Goal: Information Seeking & Learning: Compare options

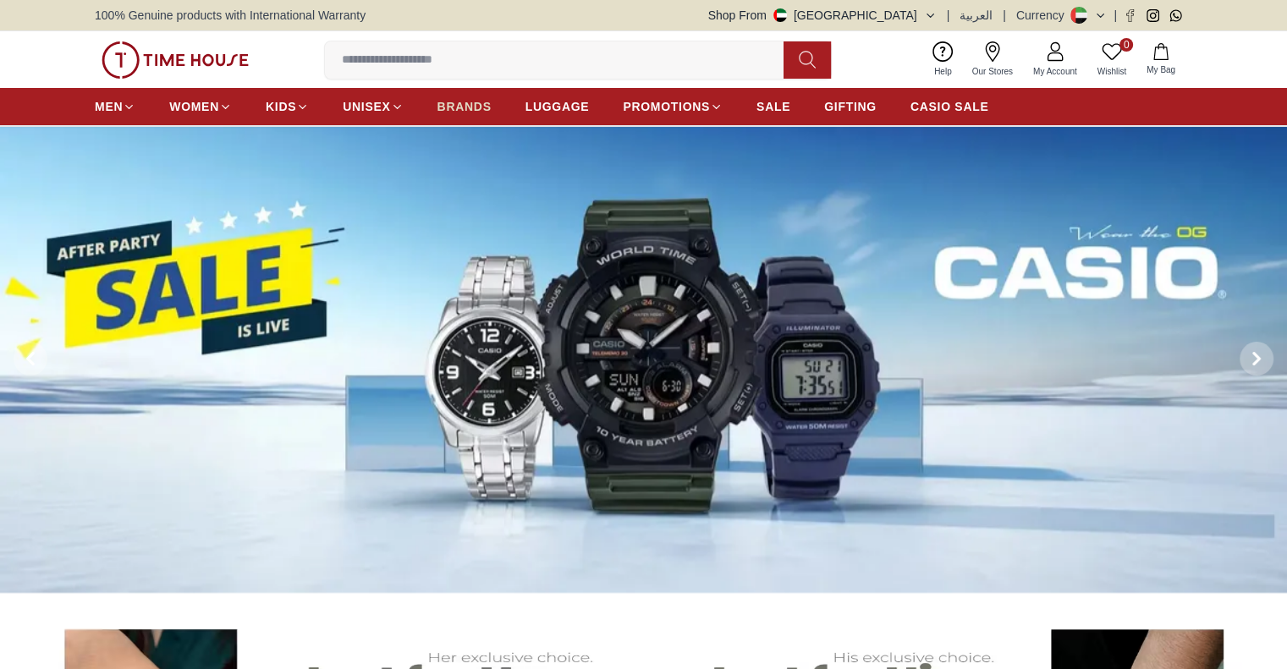
click at [470, 111] on span "BRANDS" at bounding box center [464, 106] width 54 height 17
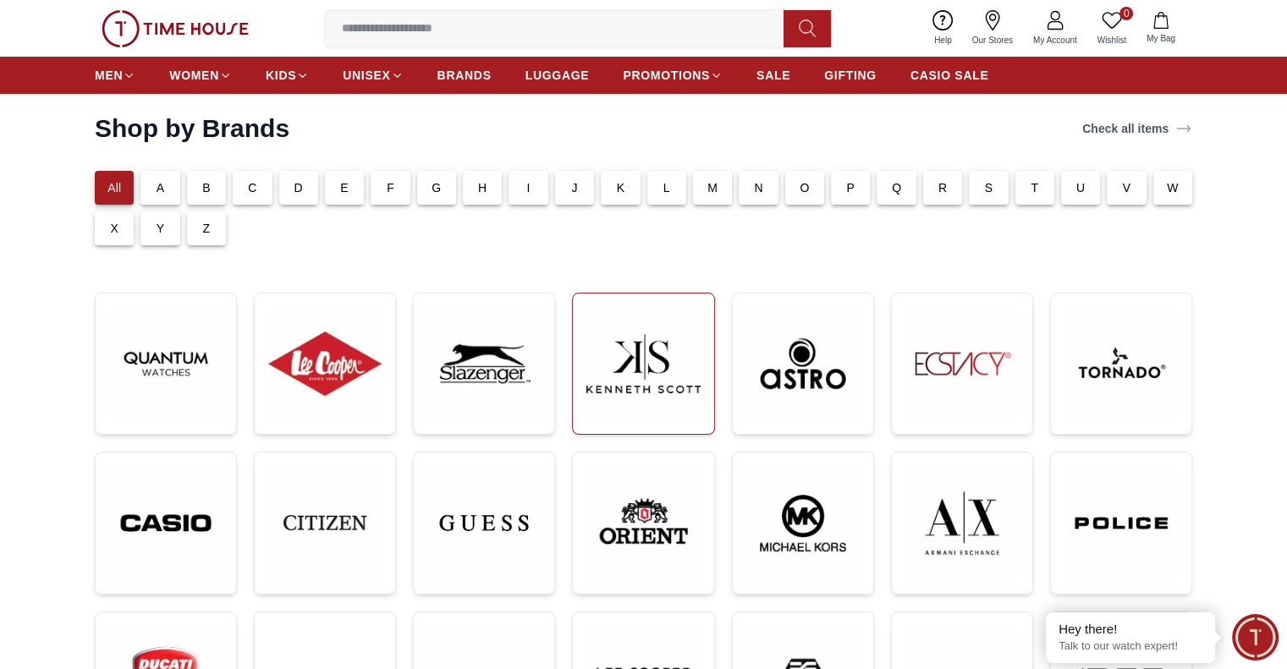
scroll to position [169, 0]
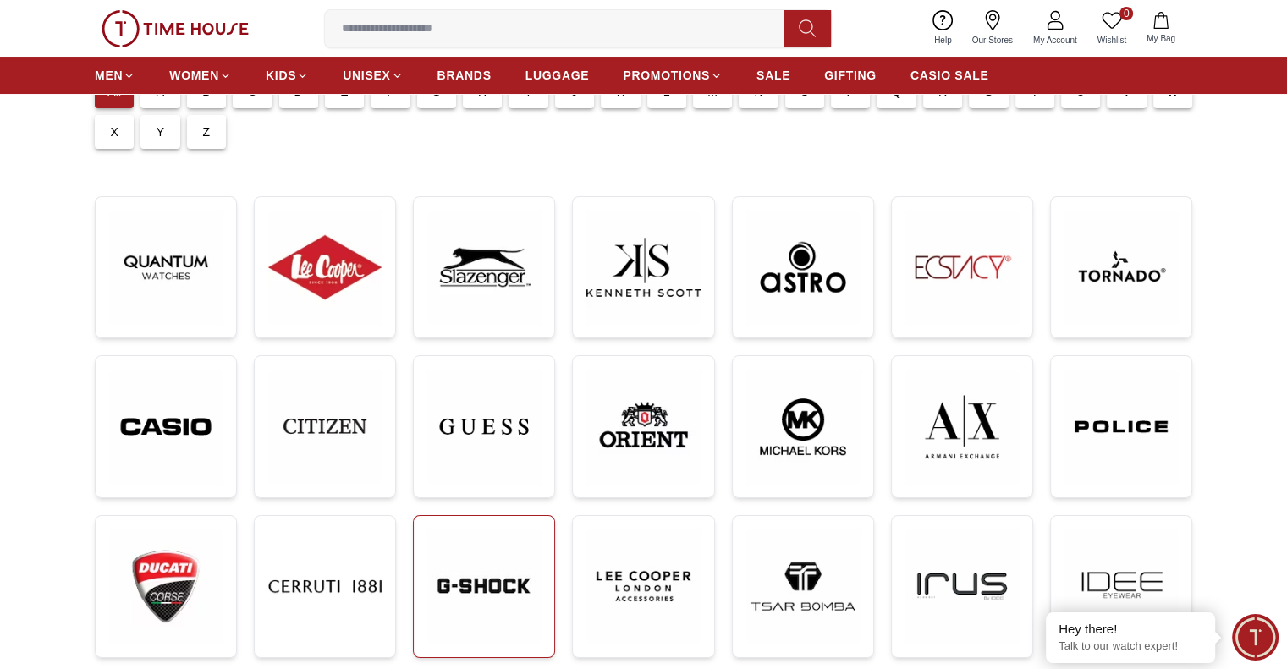
click at [517, 575] on img at bounding box center [483, 586] width 113 height 113
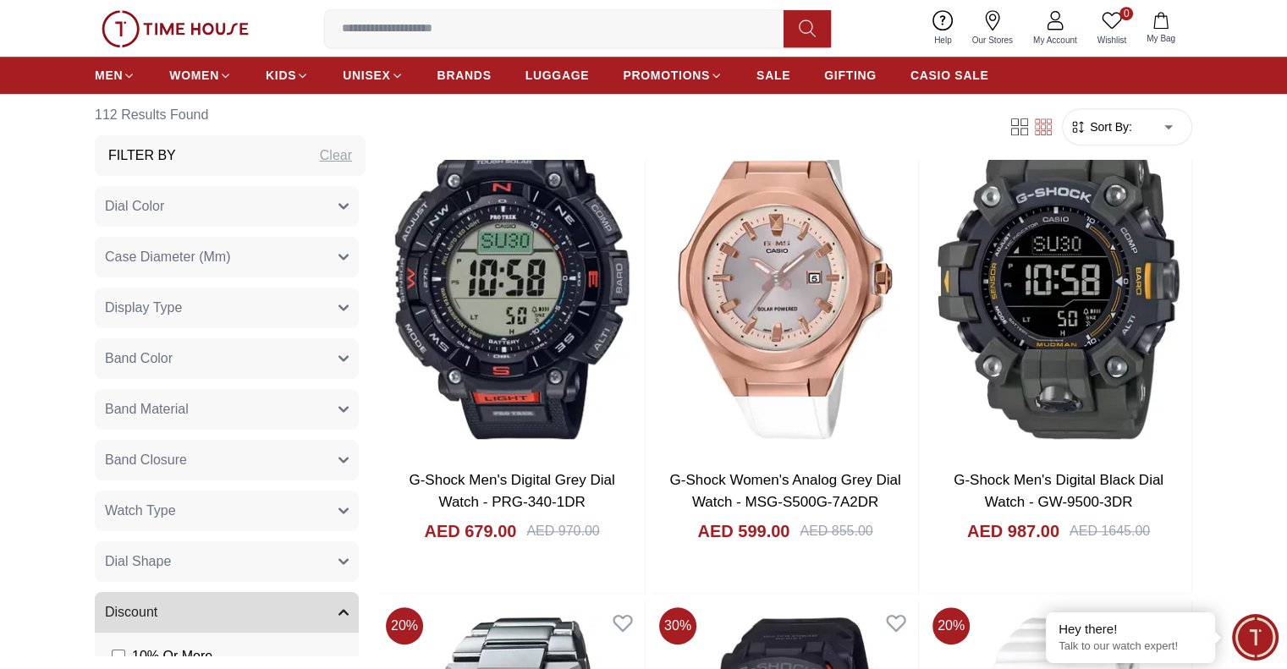
scroll to position [1184, 0]
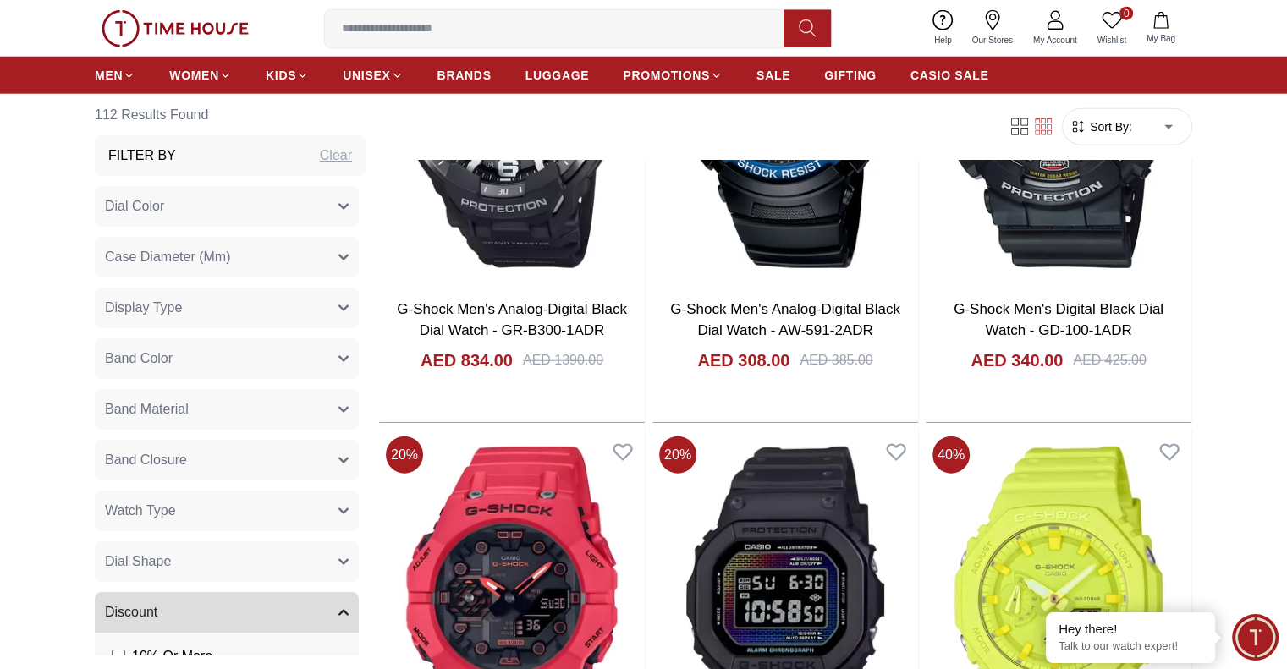
scroll to position [4568, 0]
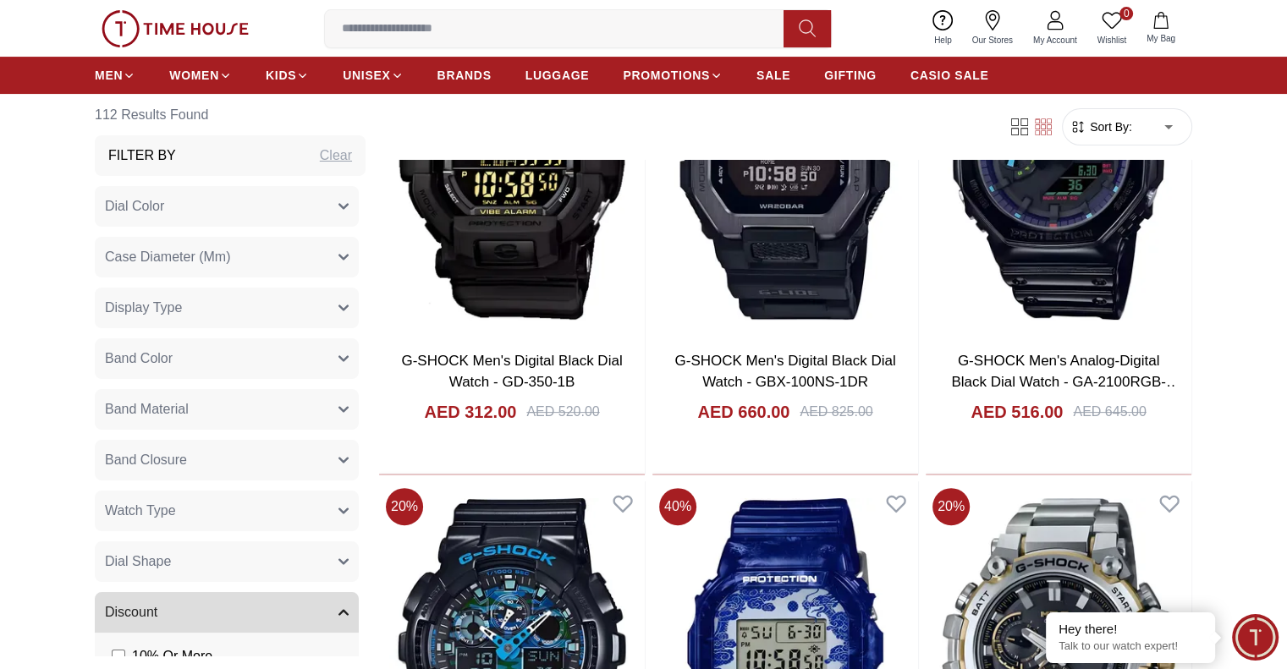
scroll to position [6853, 0]
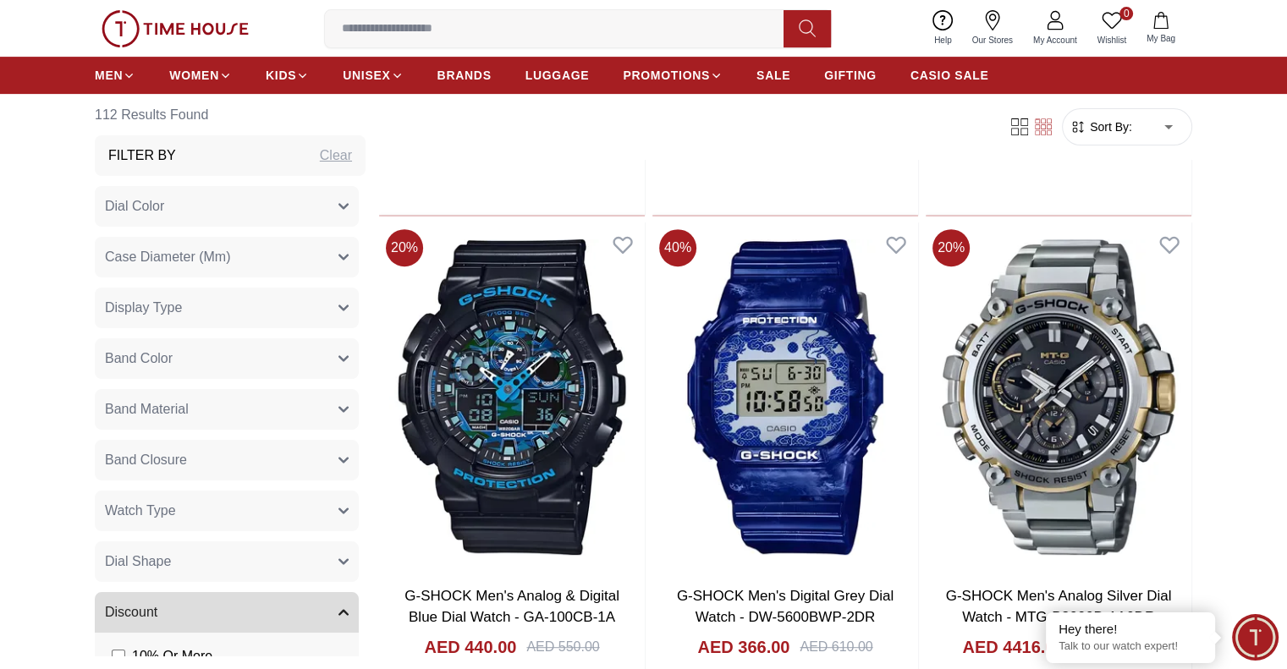
scroll to position [7191, 0]
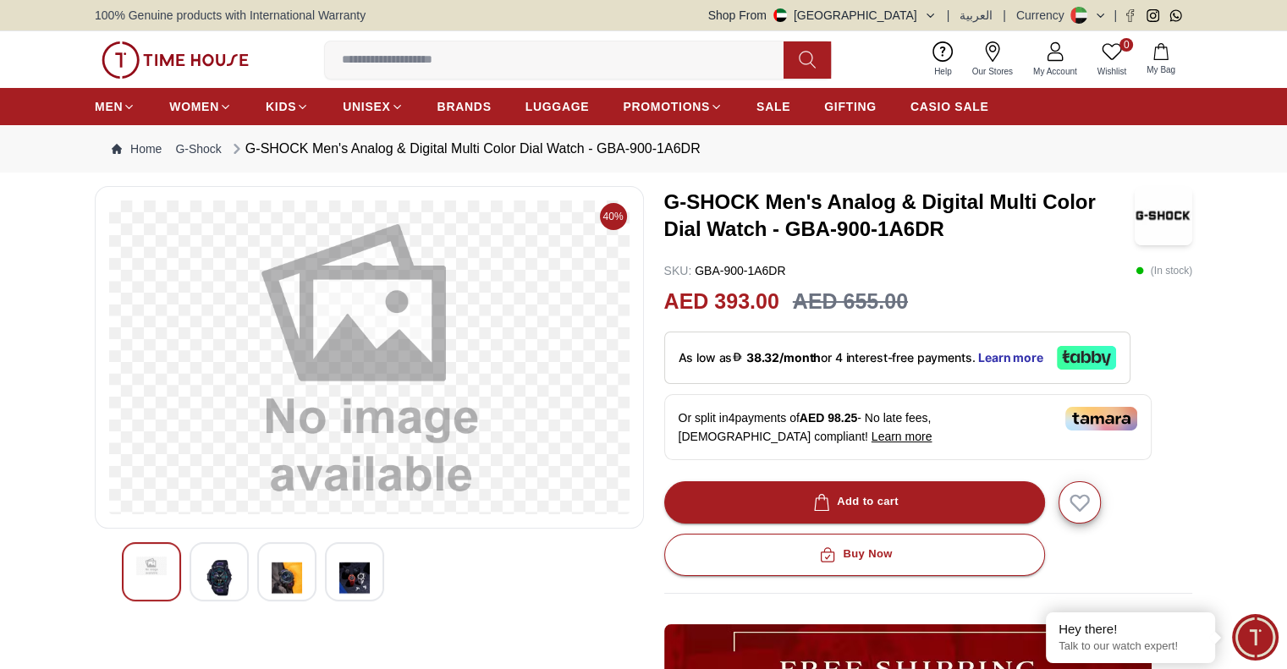
click at [227, 561] on img at bounding box center [219, 577] width 30 height 41
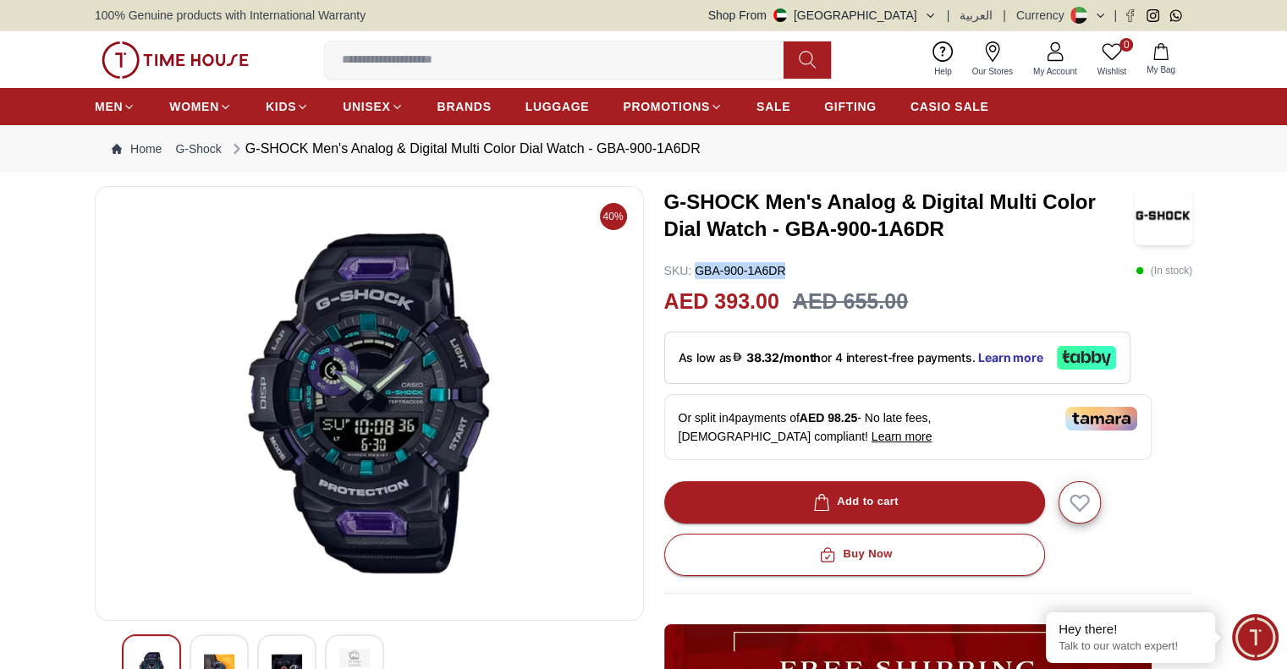
drag, startPoint x: 808, startPoint y: 262, endPoint x: 696, endPoint y: 265, distance: 111.7
click at [696, 265] on div "SKU : GBA-900-1A6DR ( In stock )" at bounding box center [928, 270] width 529 height 17
copy p "GBA-900-1A6DR"
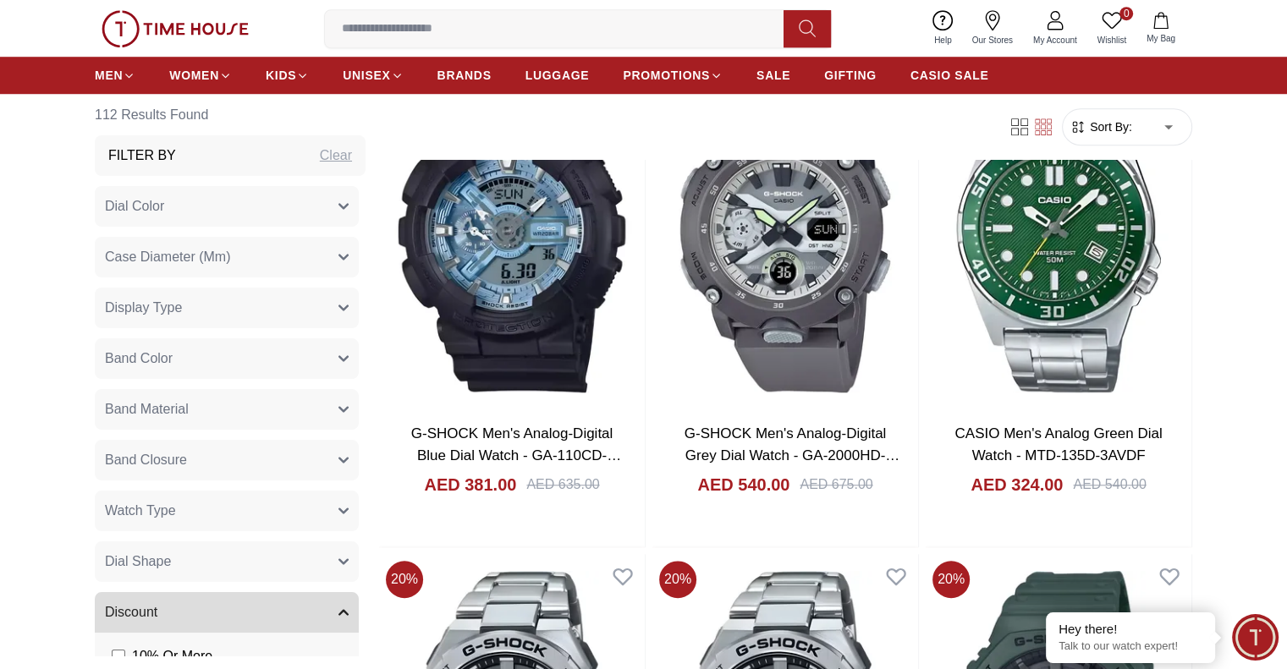
scroll to position [1184, 0]
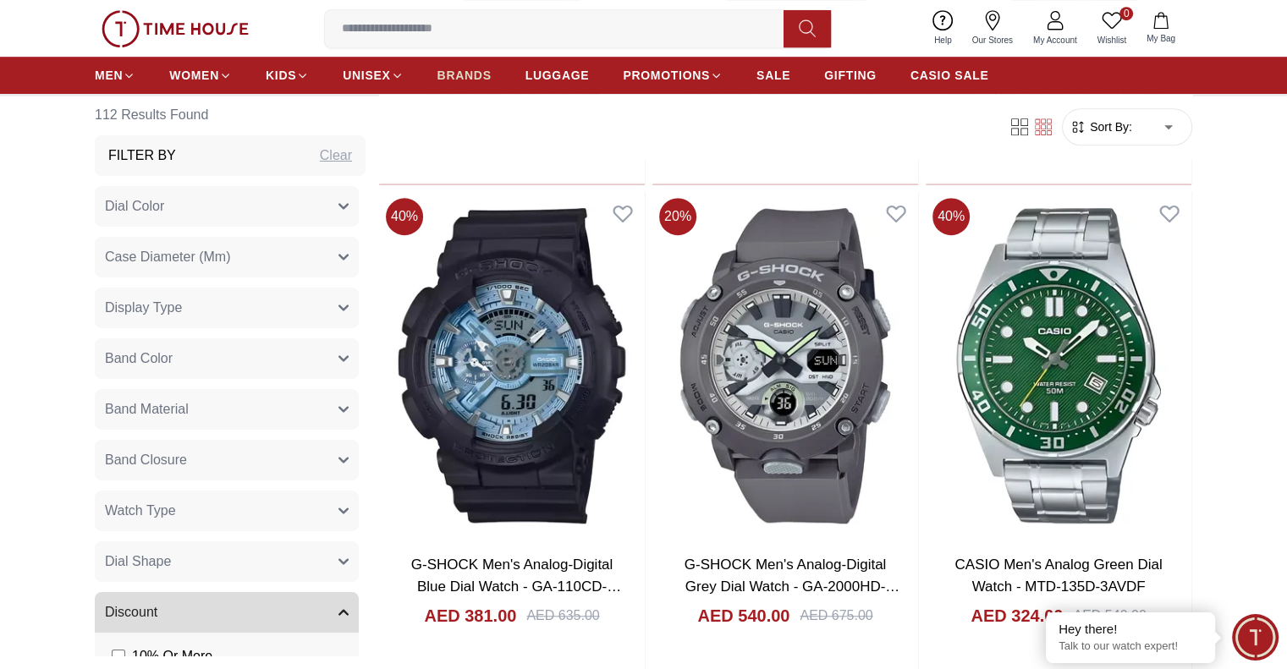
click at [458, 62] on link "BRANDS" at bounding box center [464, 75] width 54 height 30
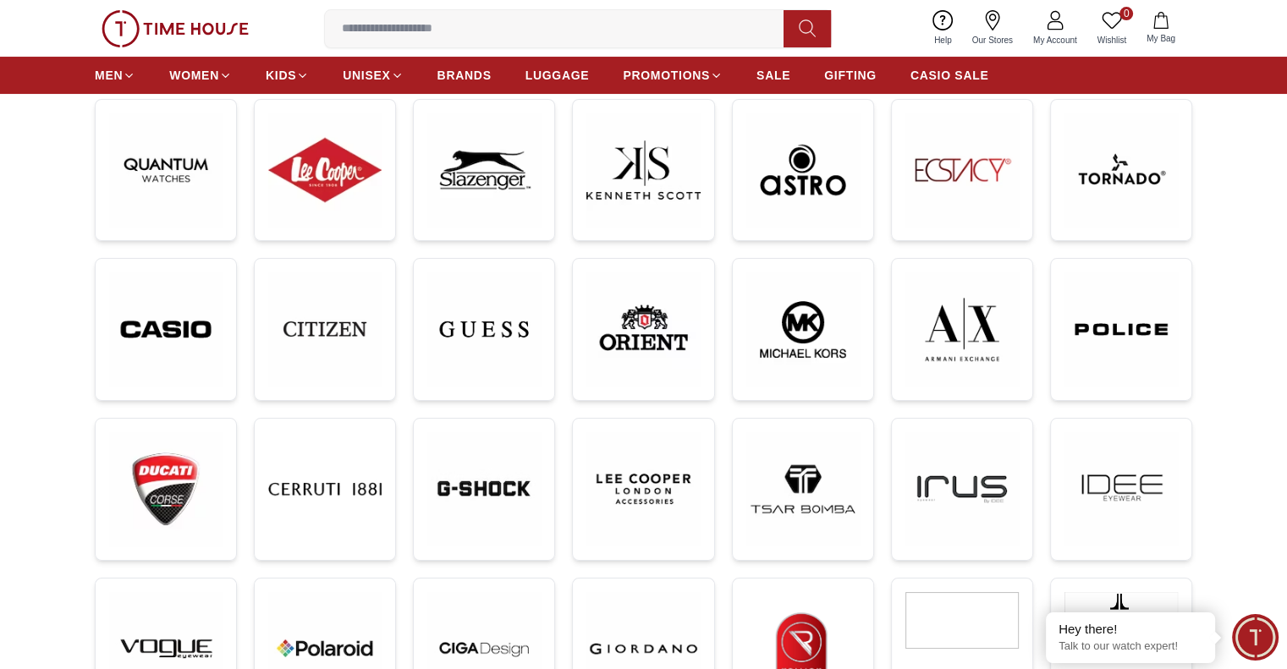
scroll to position [338, 0]
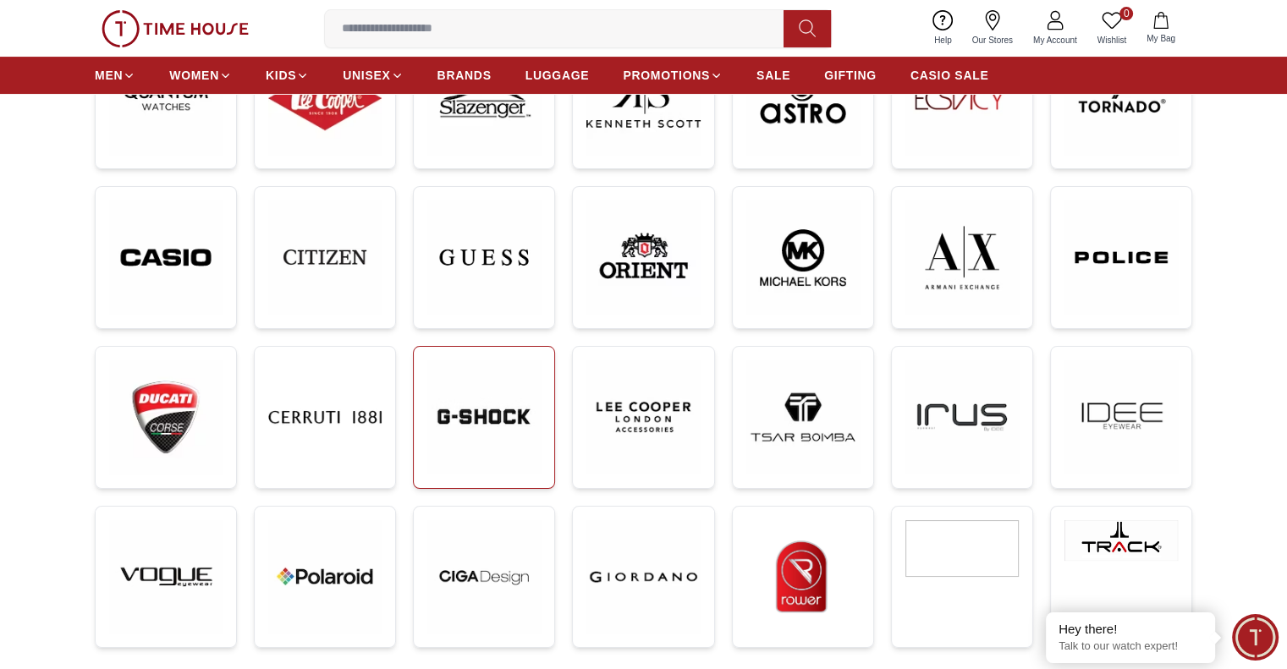
click at [464, 432] on img at bounding box center [483, 416] width 113 height 113
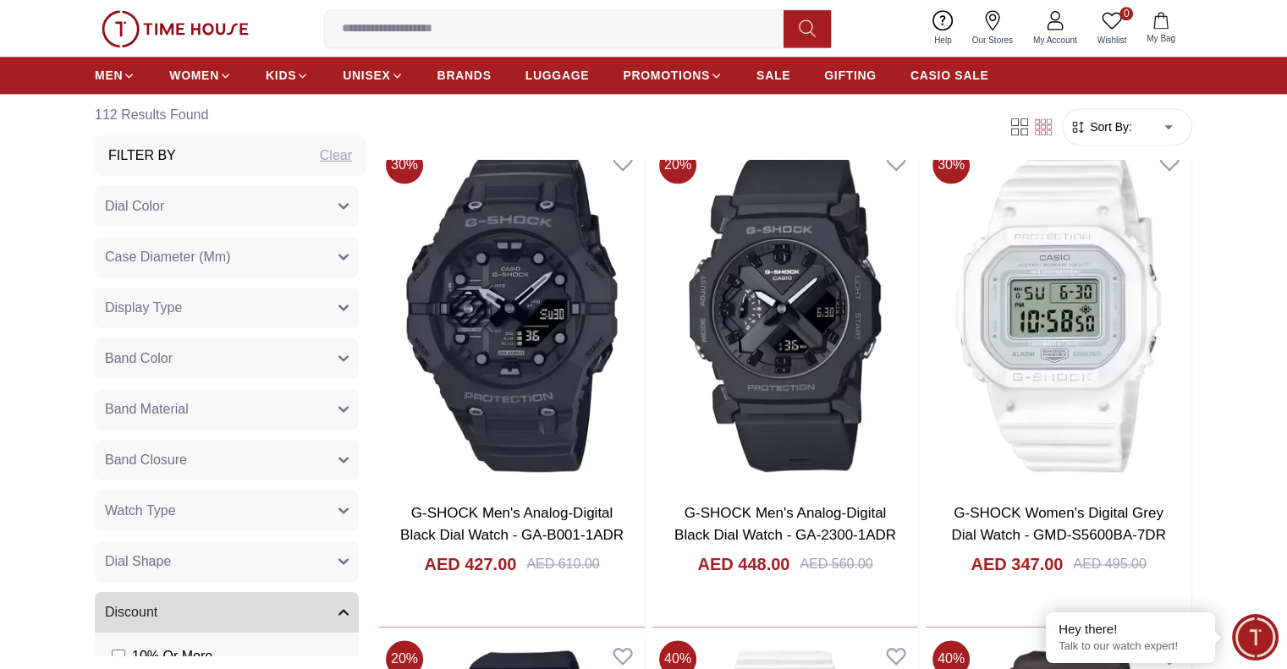
scroll to position [8798, 0]
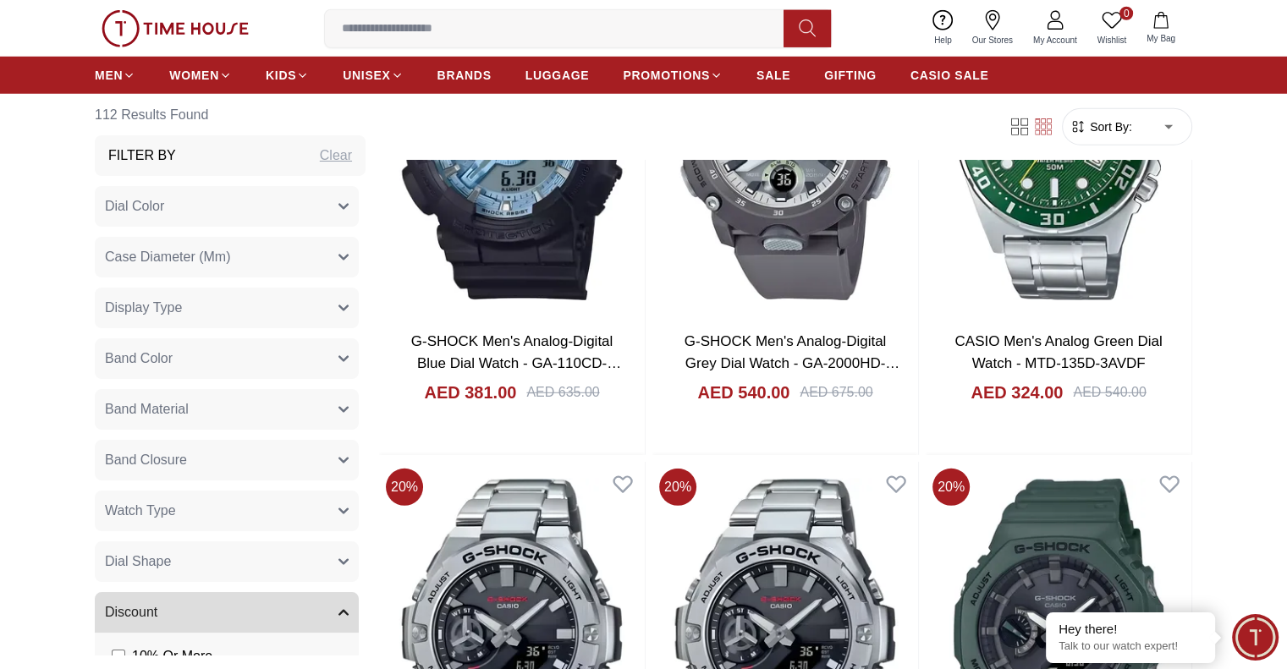
scroll to position [11167, 0]
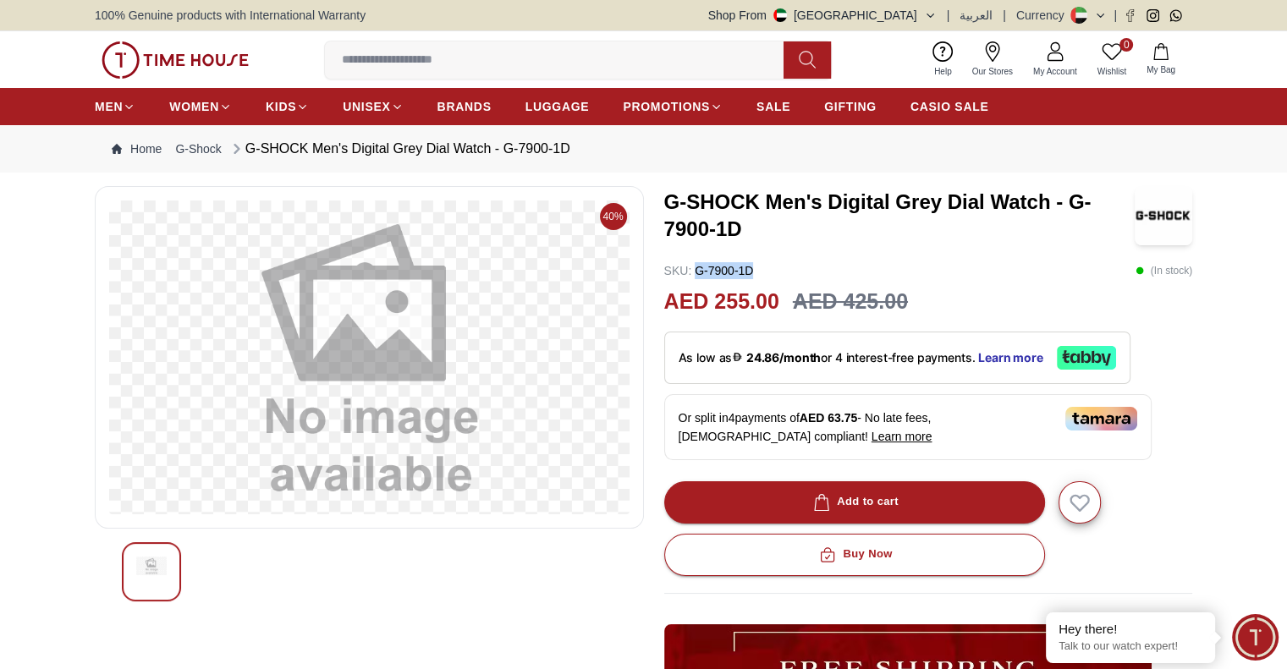
drag, startPoint x: 761, startPoint y: 261, endPoint x: 697, endPoint y: 268, distance: 64.7
click at [697, 268] on div "SKU : G-7900-1D ( In stock )" at bounding box center [928, 270] width 529 height 17
copy p "G-7900-1D"
click at [470, 104] on span "BRANDS" at bounding box center [464, 106] width 54 height 17
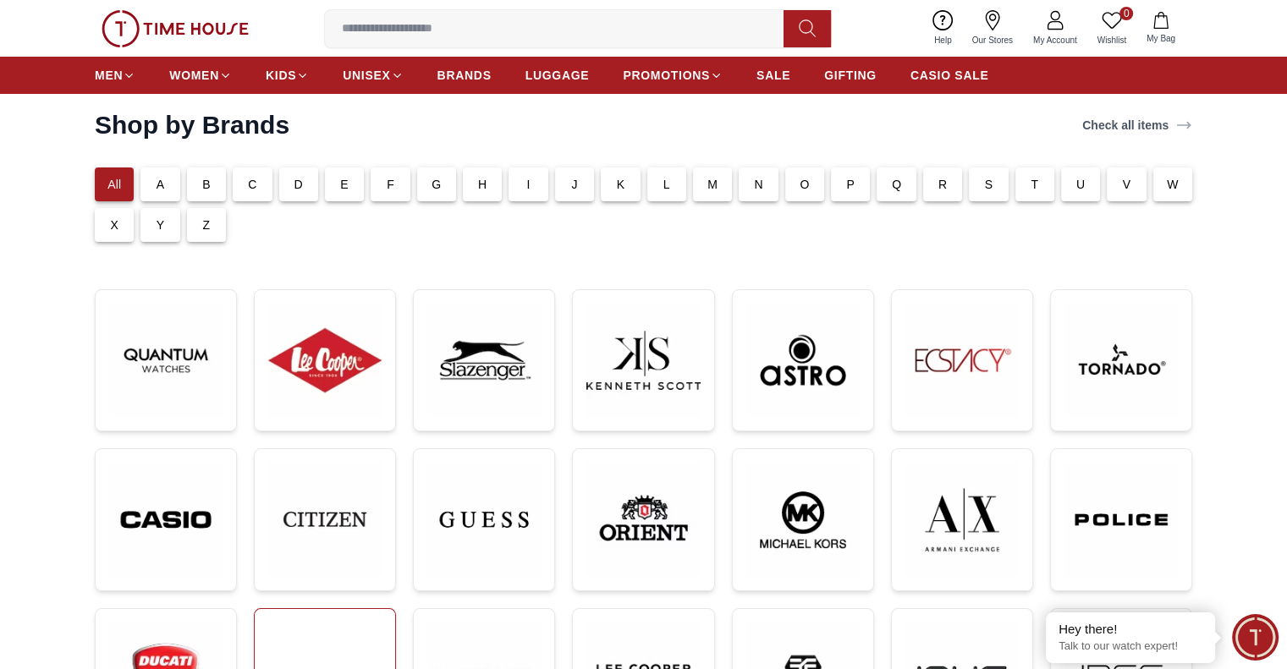
scroll to position [169, 0]
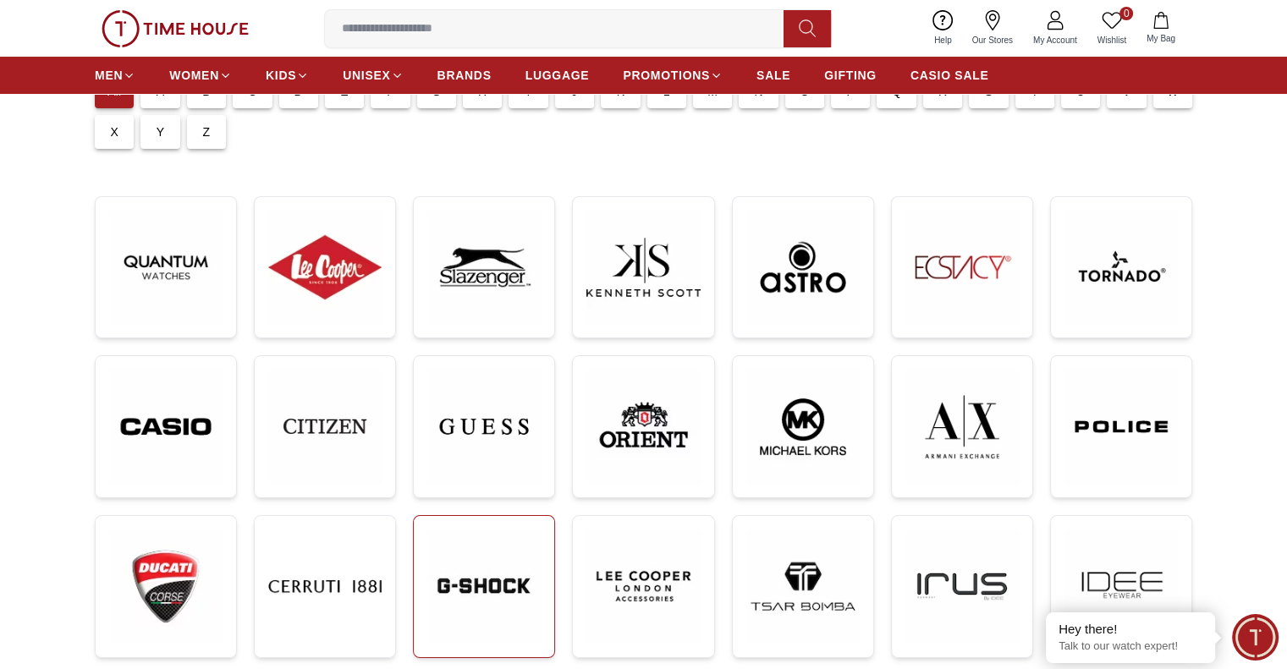
click at [496, 588] on img at bounding box center [483, 586] width 113 height 113
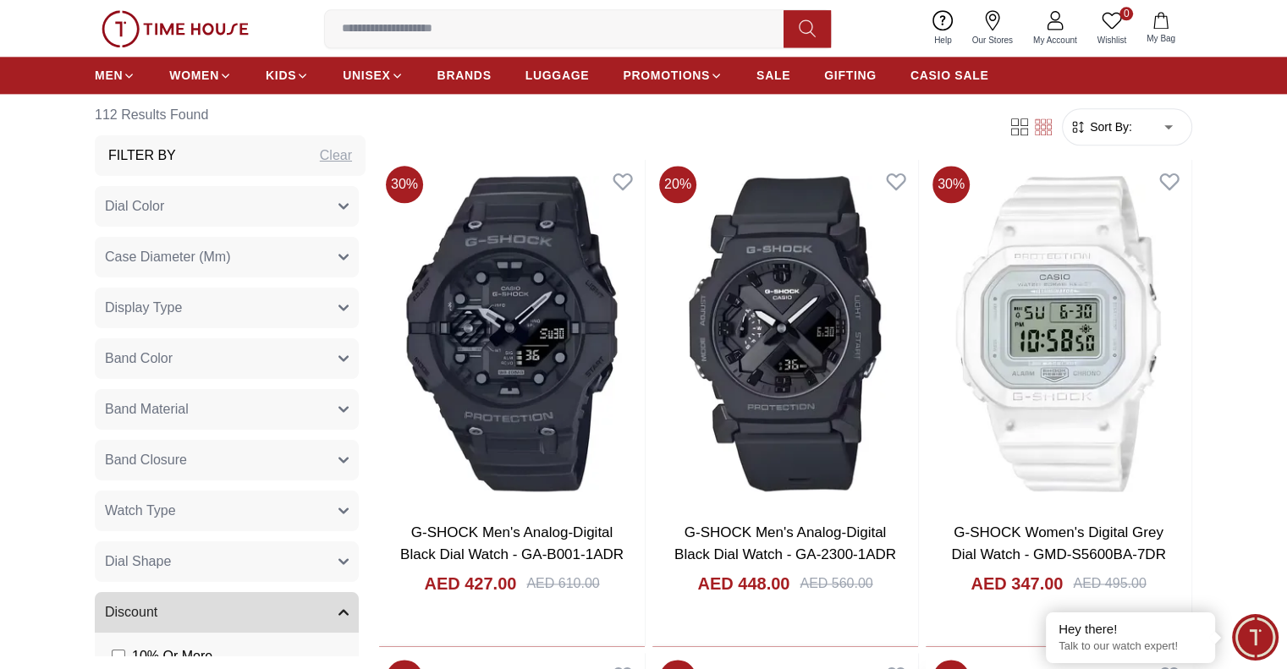
scroll to position [8798, 0]
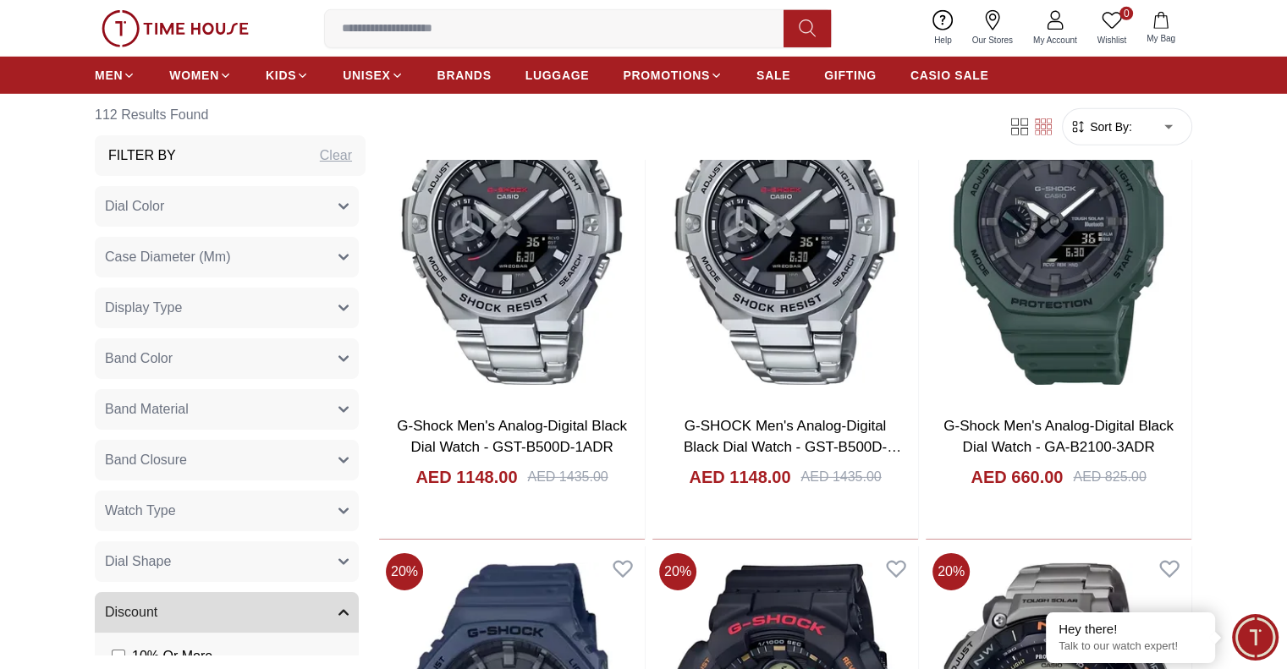
scroll to position [11506, 0]
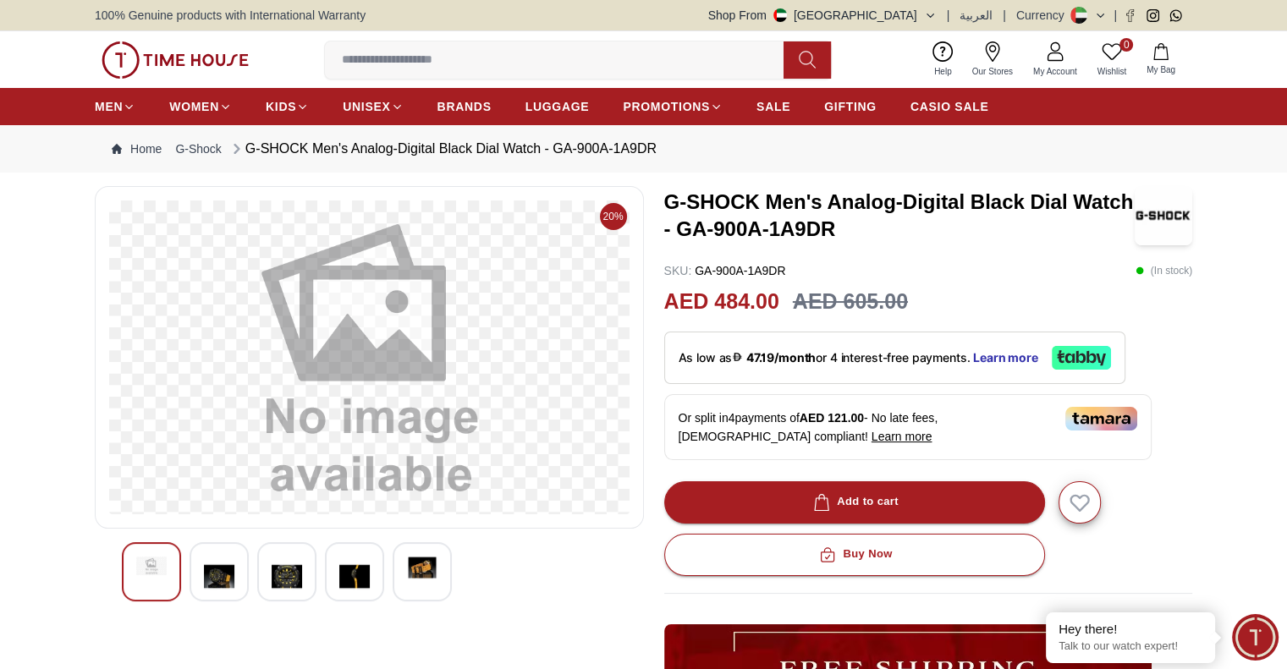
click at [213, 578] on img at bounding box center [219, 576] width 30 height 39
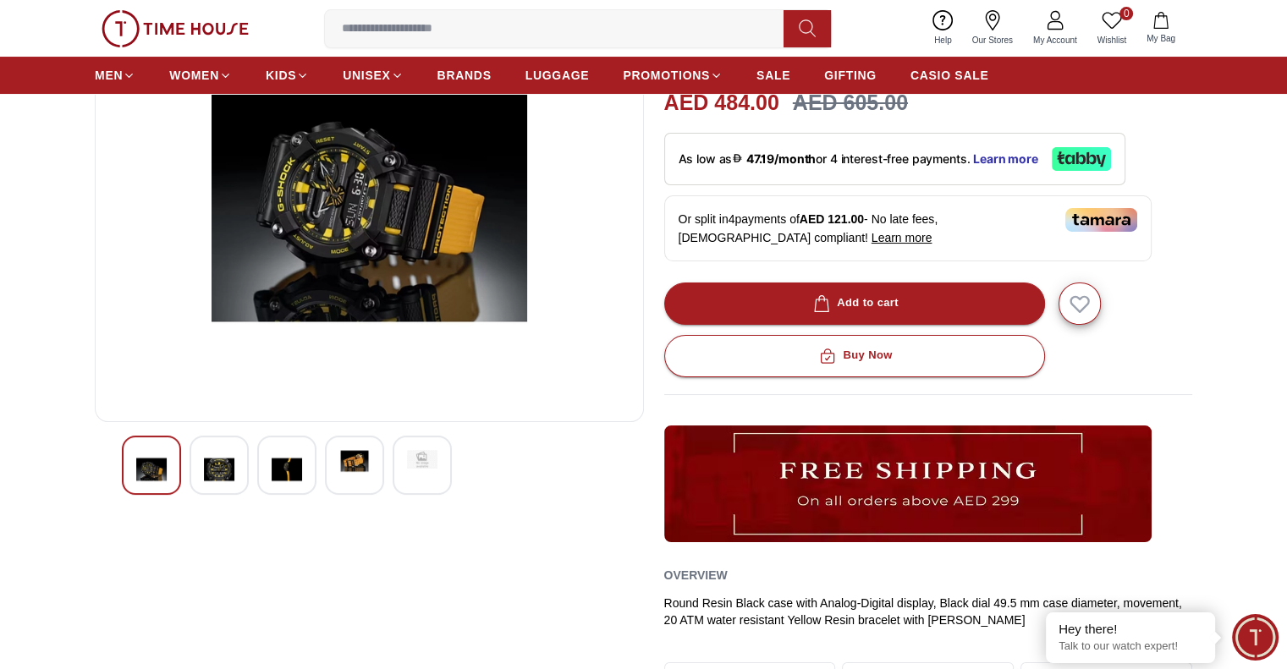
scroll to position [338, 0]
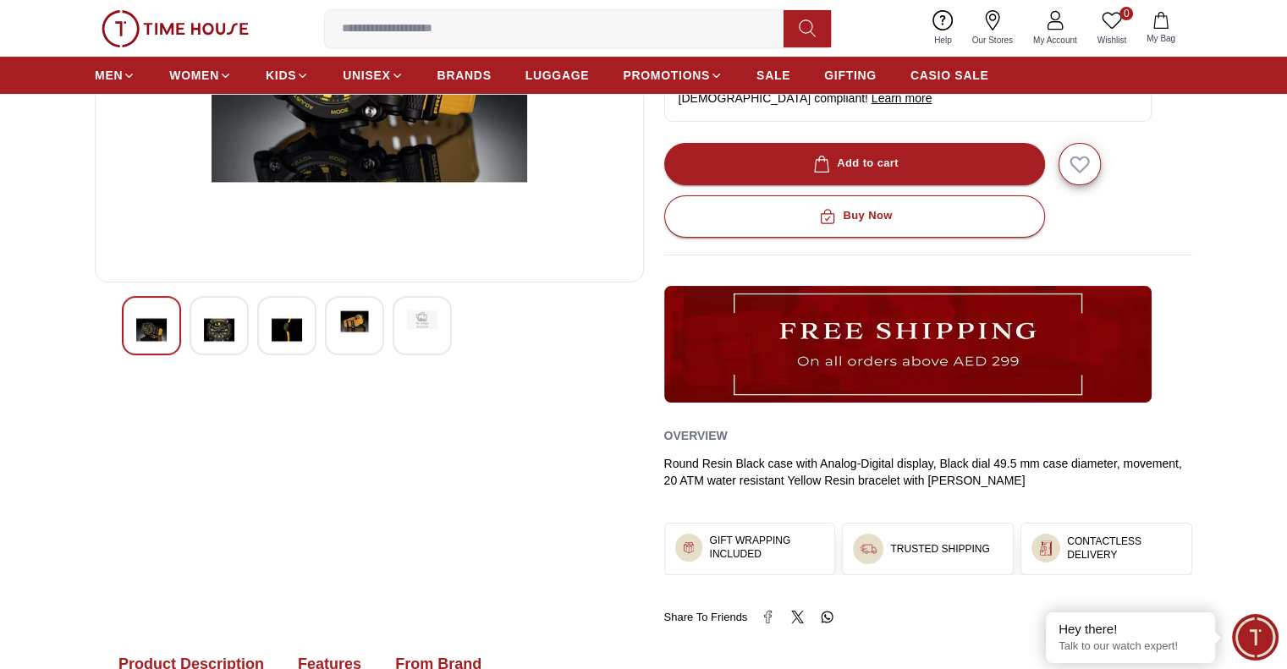
click at [426, 331] on div at bounding box center [422, 325] width 59 height 59
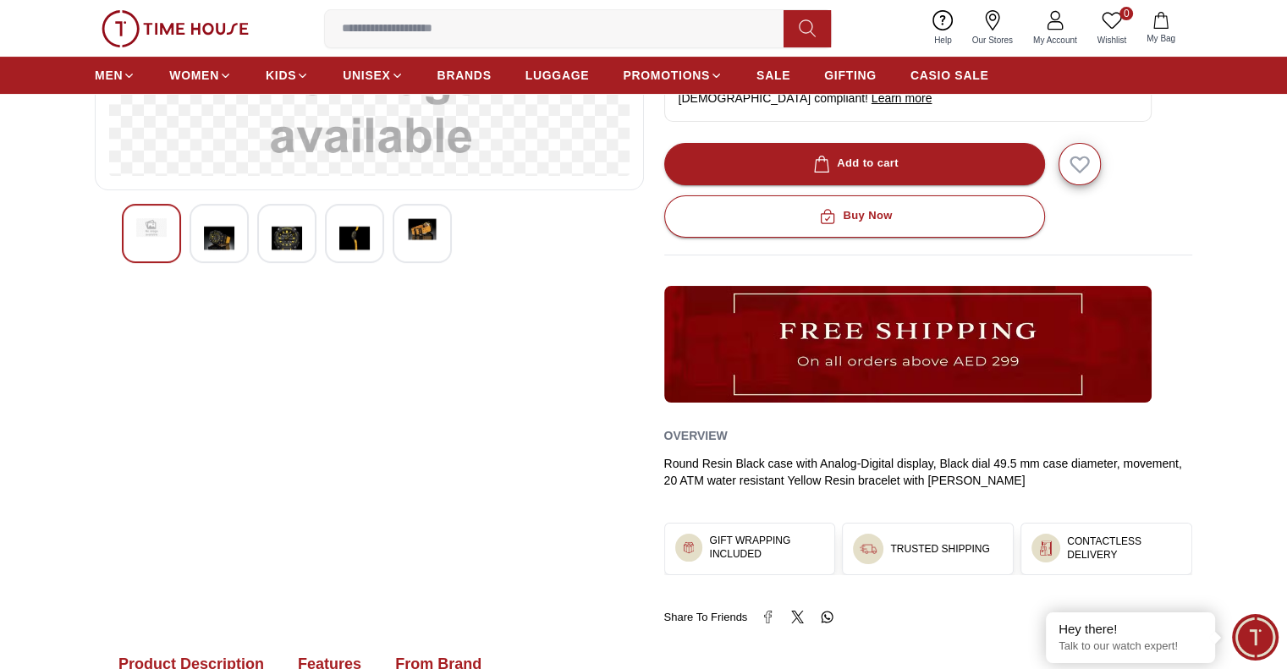
scroll to position [0, 0]
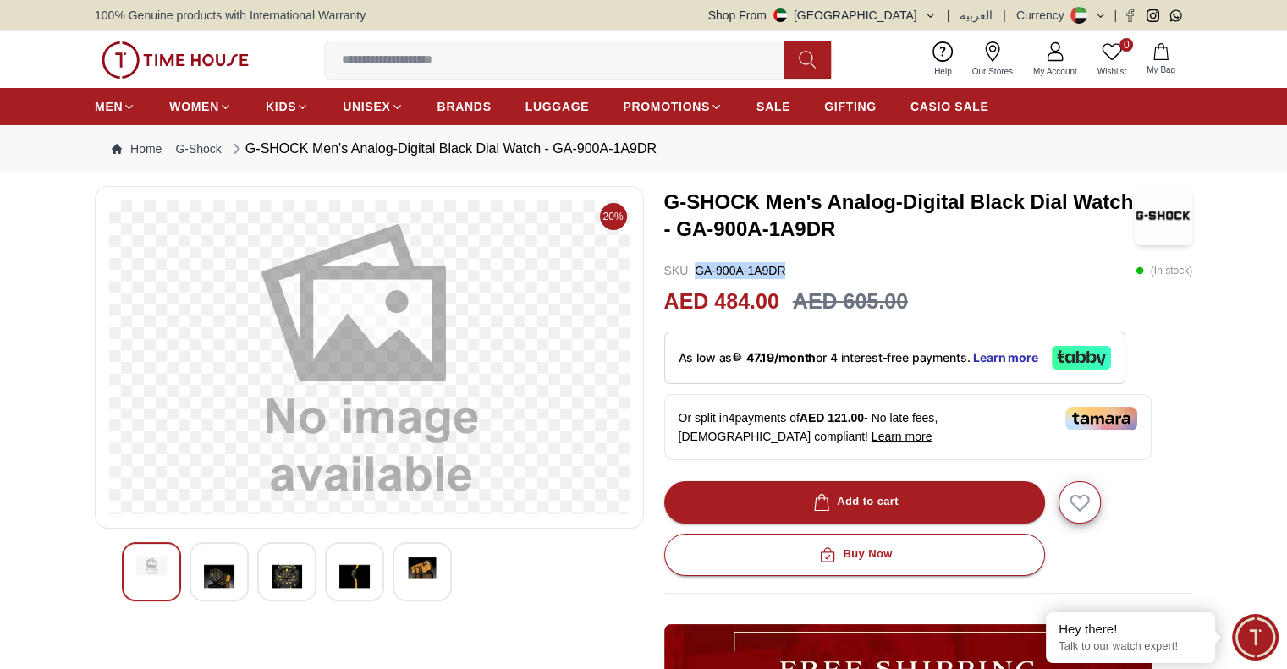
drag, startPoint x: 802, startPoint y: 262, endPoint x: 698, endPoint y: 262, distance: 104.1
click at [698, 262] on div "SKU : GA-900A-1A9DR ( In stock )" at bounding box center [928, 270] width 529 height 17
copy p "GA-900A-1A9DR"
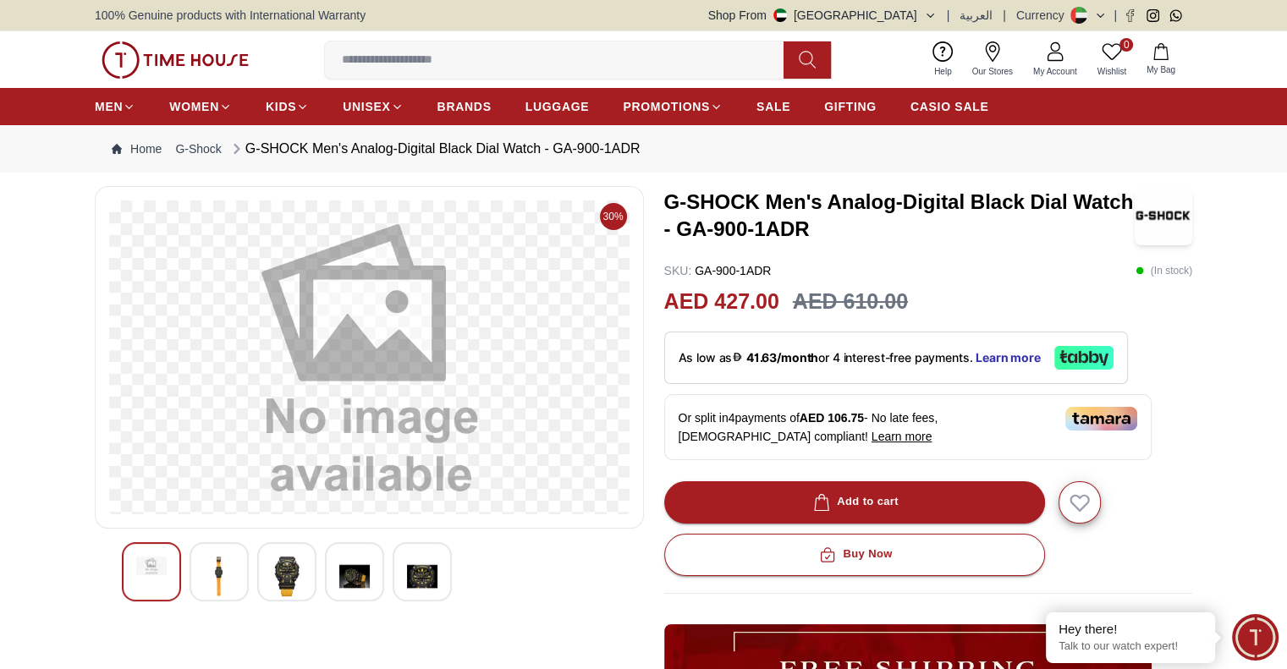
click at [283, 580] on img at bounding box center [287, 576] width 30 height 39
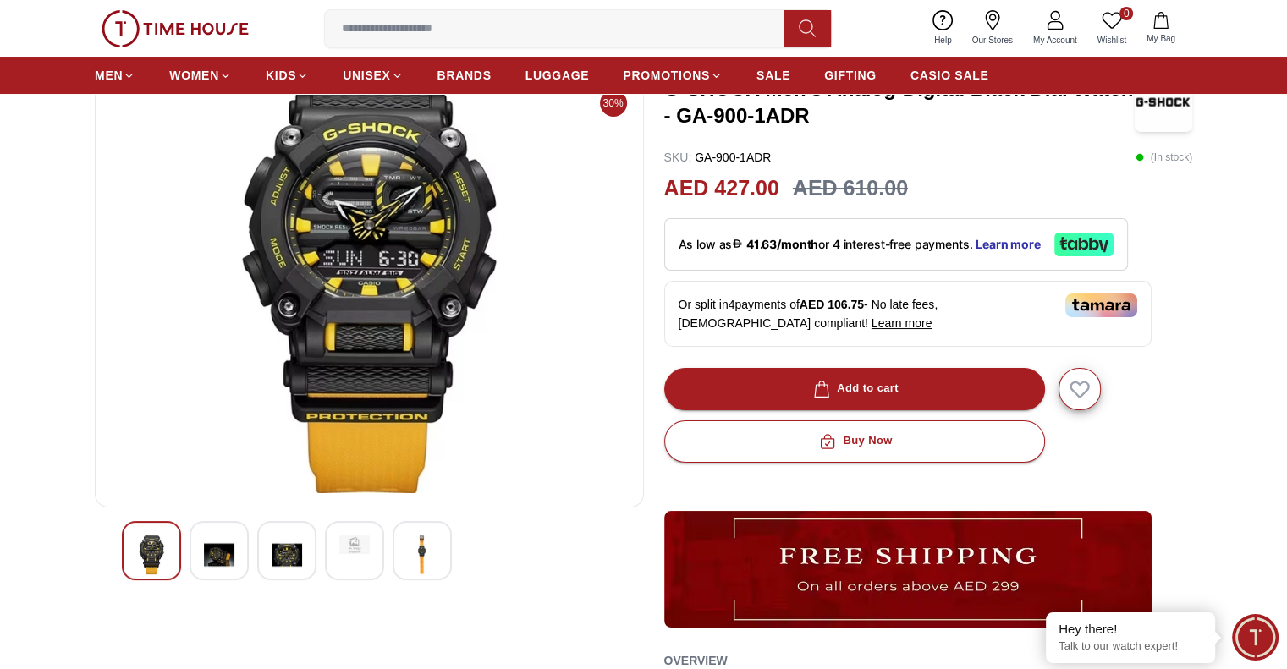
scroll to position [85, 0]
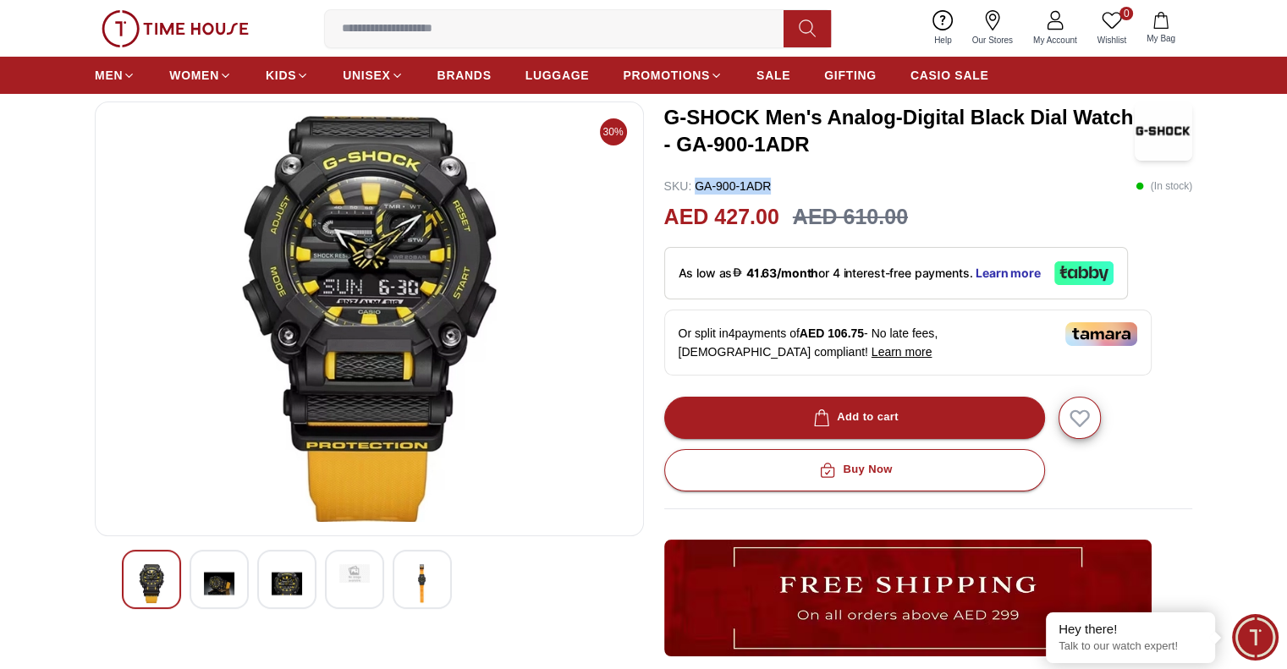
drag, startPoint x: 794, startPoint y: 180, endPoint x: 698, endPoint y: 185, distance: 95.7
click at [698, 185] on div "SKU : GA-900-1ADR ( In stock )" at bounding box center [928, 186] width 529 height 17
copy p "GA-900-1ADR"
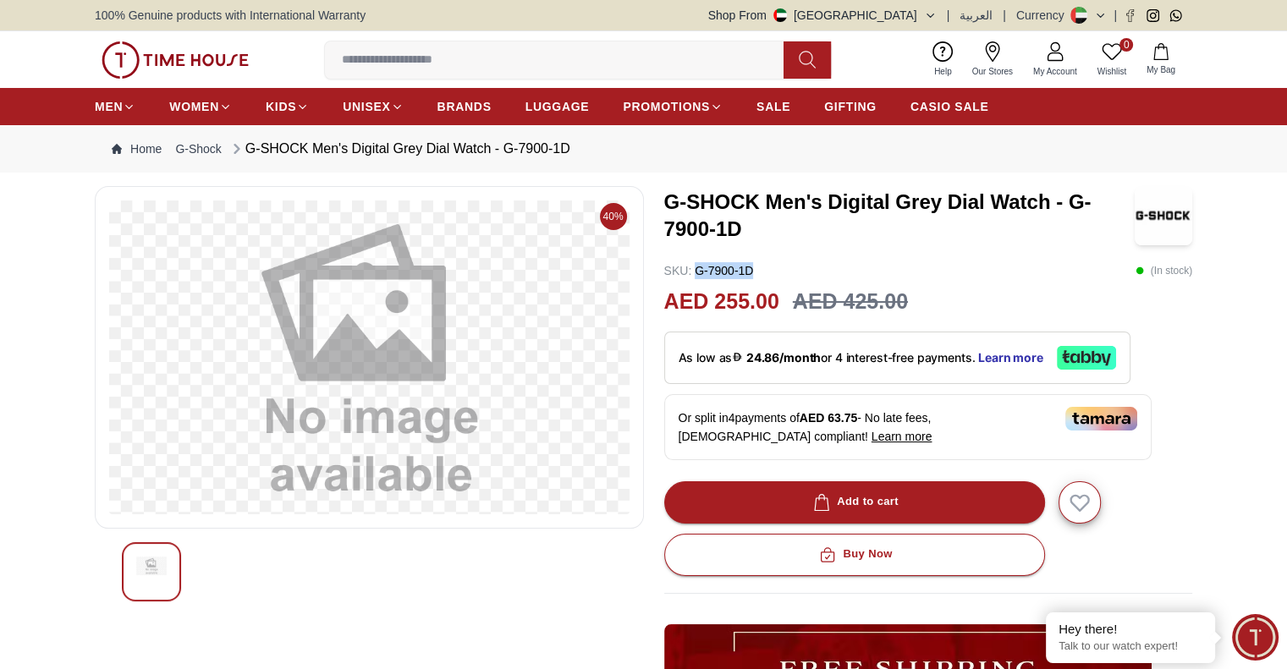
drag, startPoint x: 760, startPoint y: 261, endPoint x: 698, endPoint y: 262, distance: 61.8
click at [698, 262] on div "SKU : G-7900-1D ( In stock )" at bounding box center [928, 270] width 529 height 17
copy p "G-7900-1D"
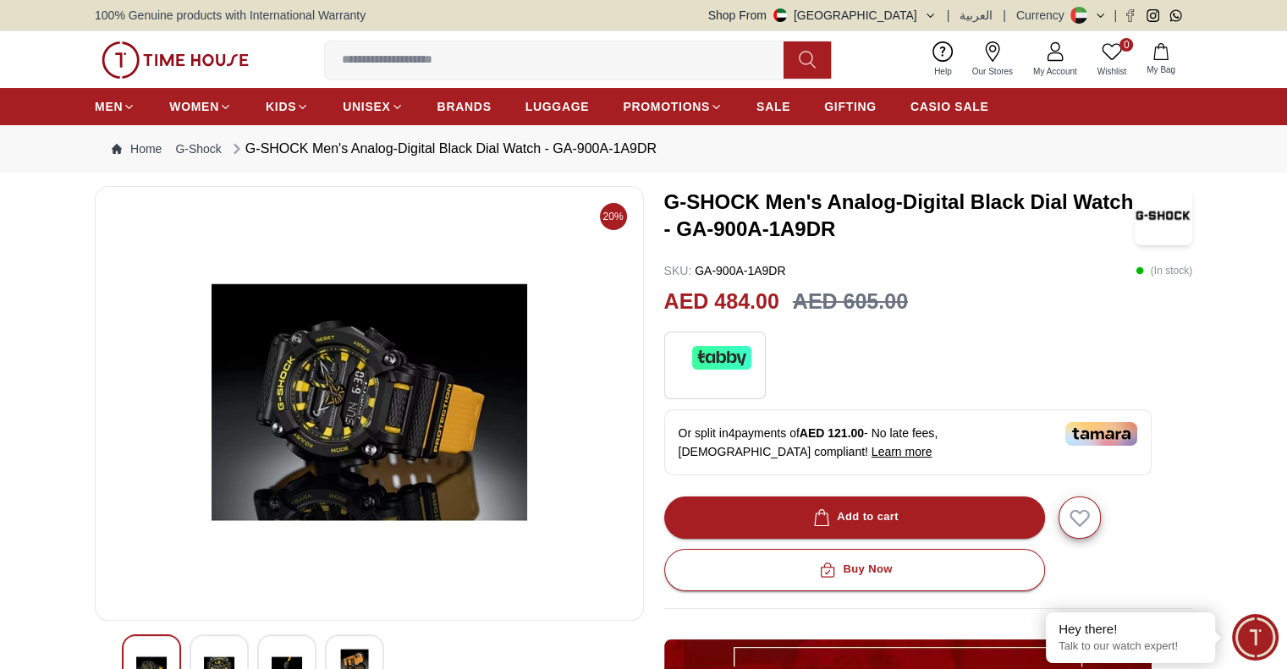
scroll to position [85, 0]
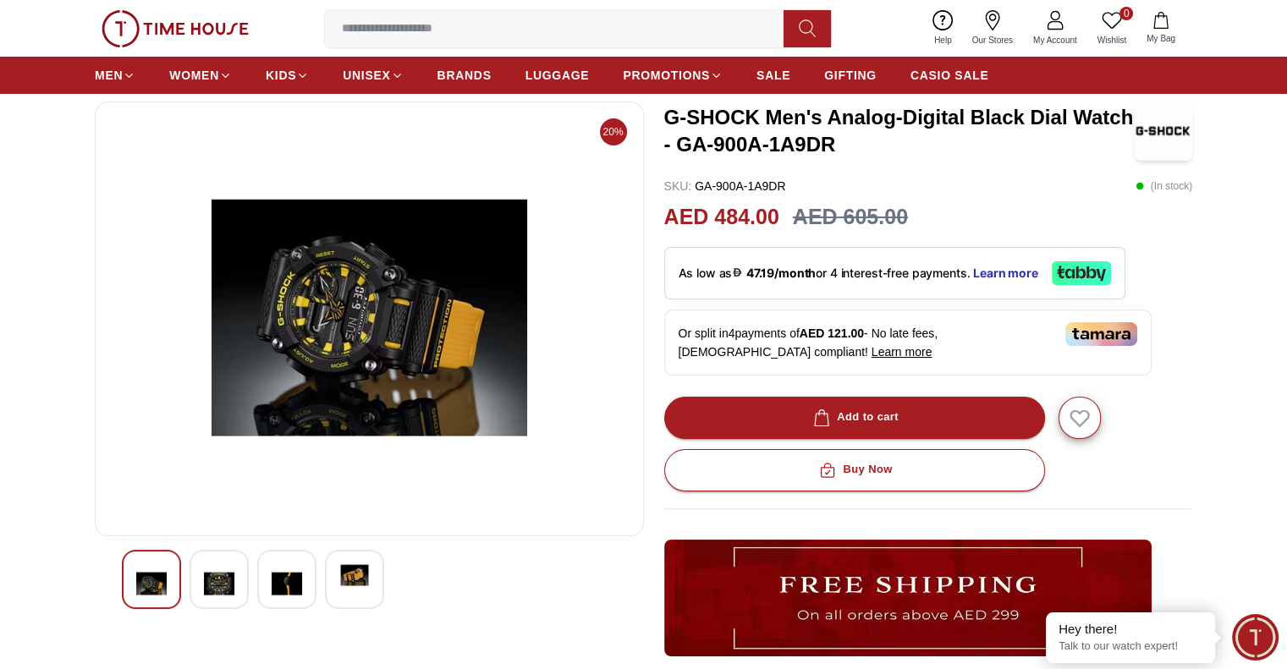
click at [206, 588] on img at bounding box center [219, 583] width 30 height 39
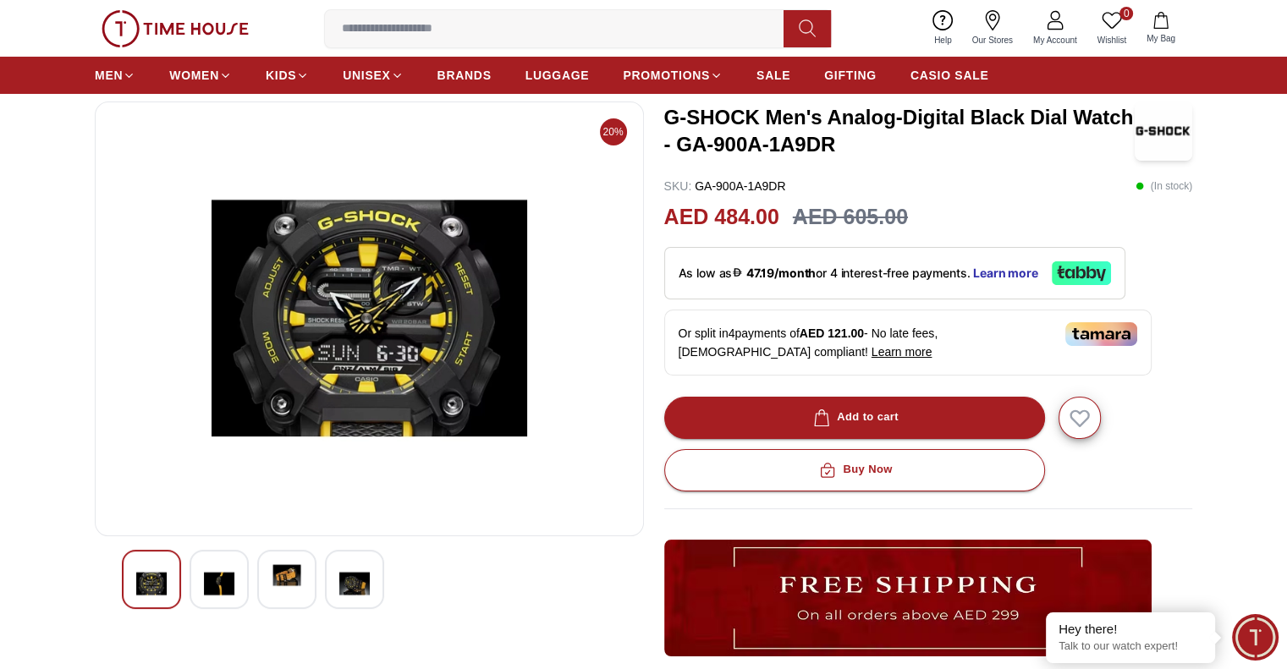
click at [229, 580] on img at bounding box center [219, 583] width 30 height 39
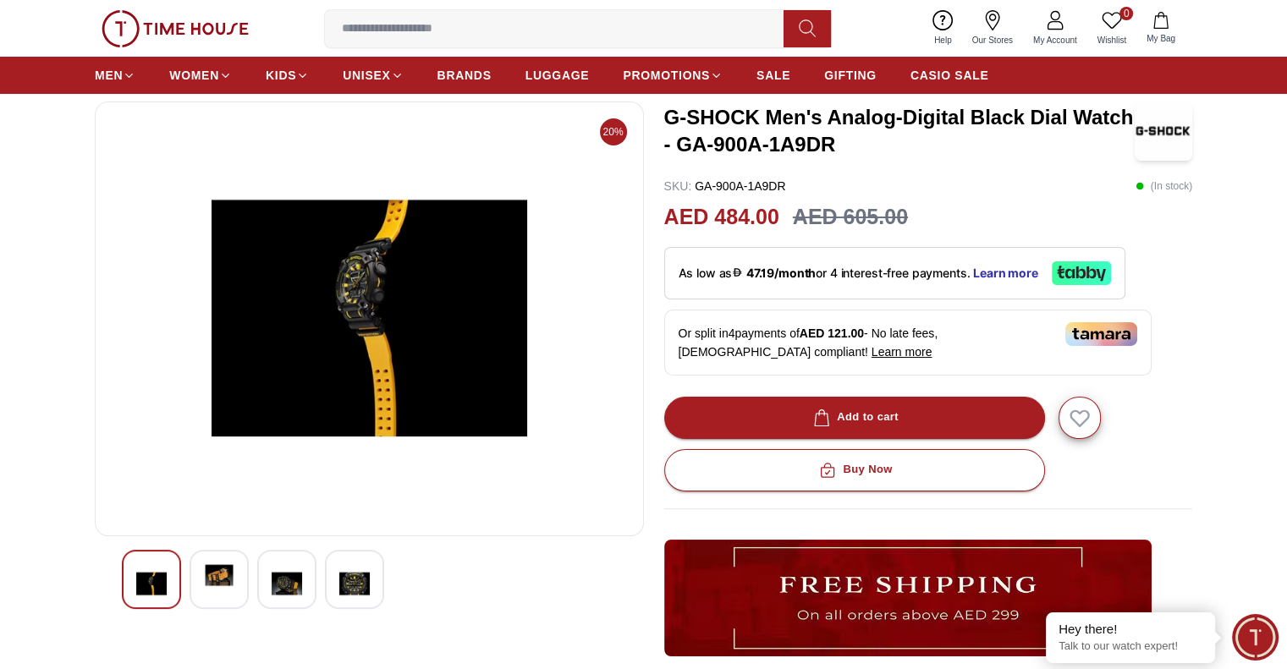
click at [229, 580] on img at bounding box center [219, 575] width 30 height 22
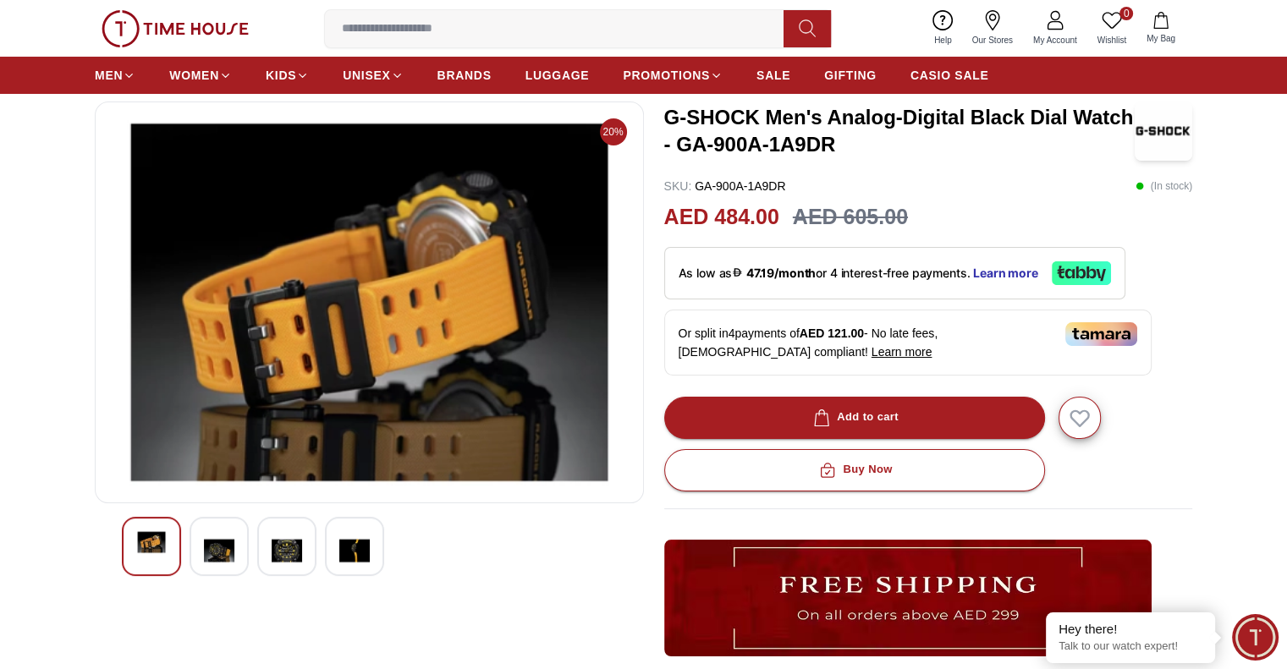
click at [229, 580] on div at bounding box center [369, 550] width 549 height 66
click at [225, 562] on img at bounding box center [219, 550] width 30 height 39
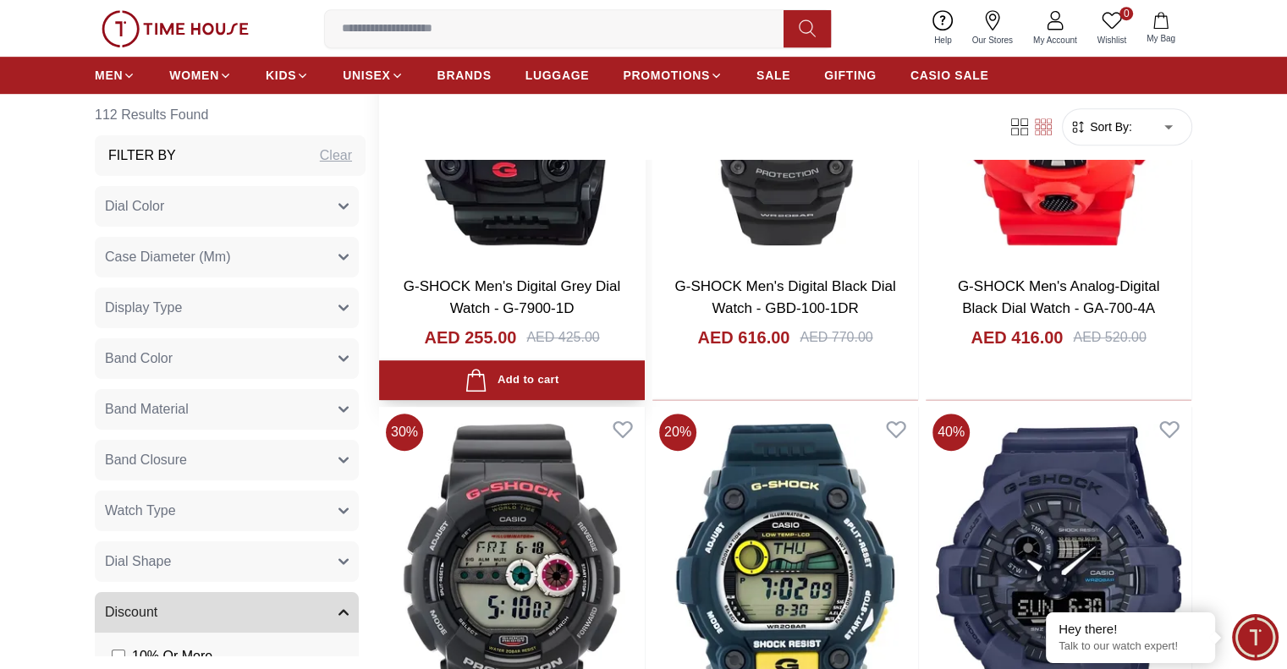
scroll to position [761, 0]
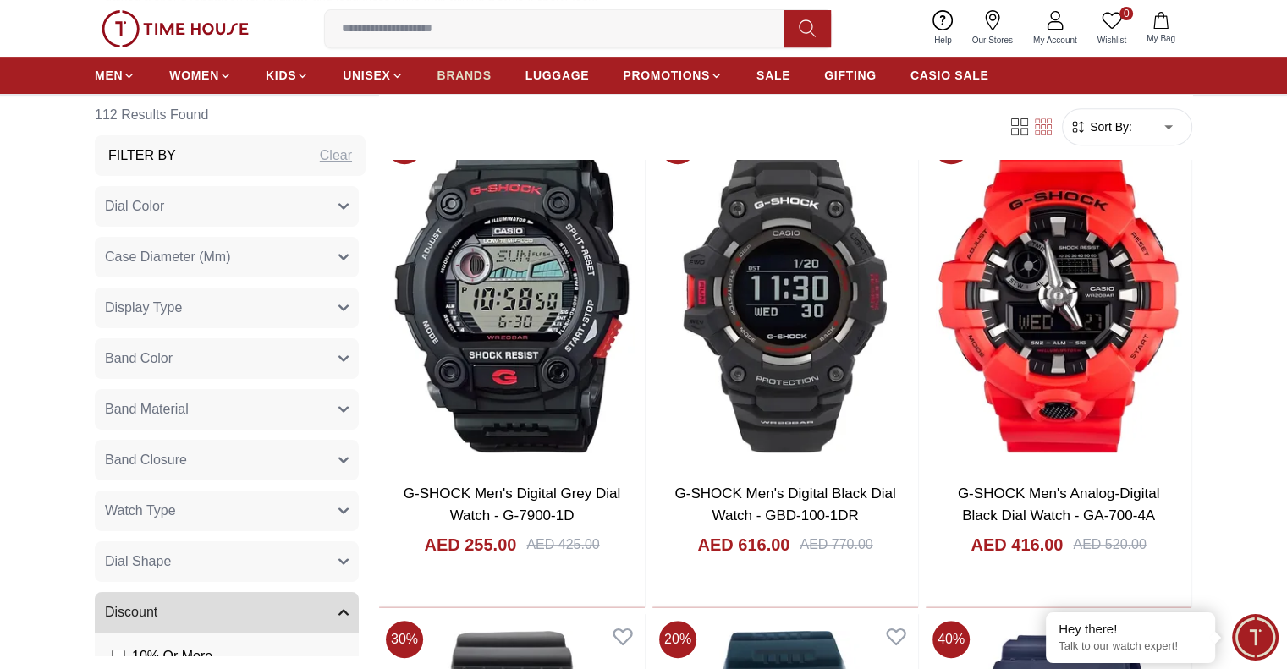
click at [443, 84] on link "BRANDS" at bounding box center [464, 75] width 54 height 30
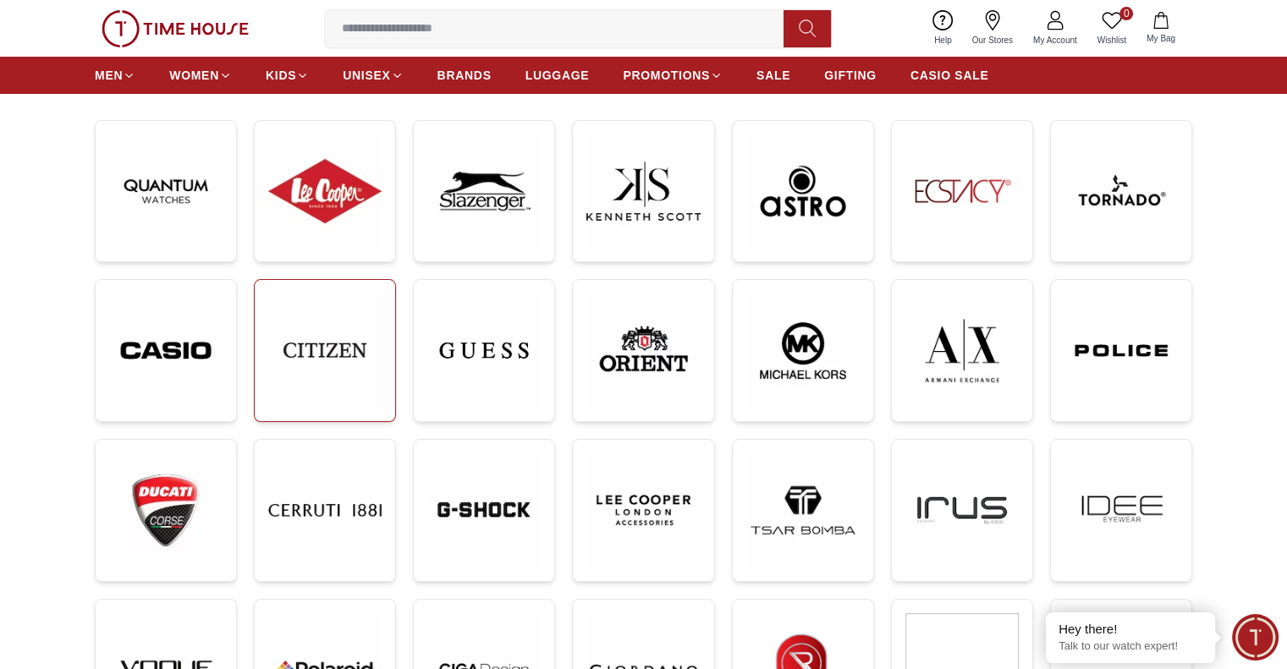
scroll to position [254, 0]
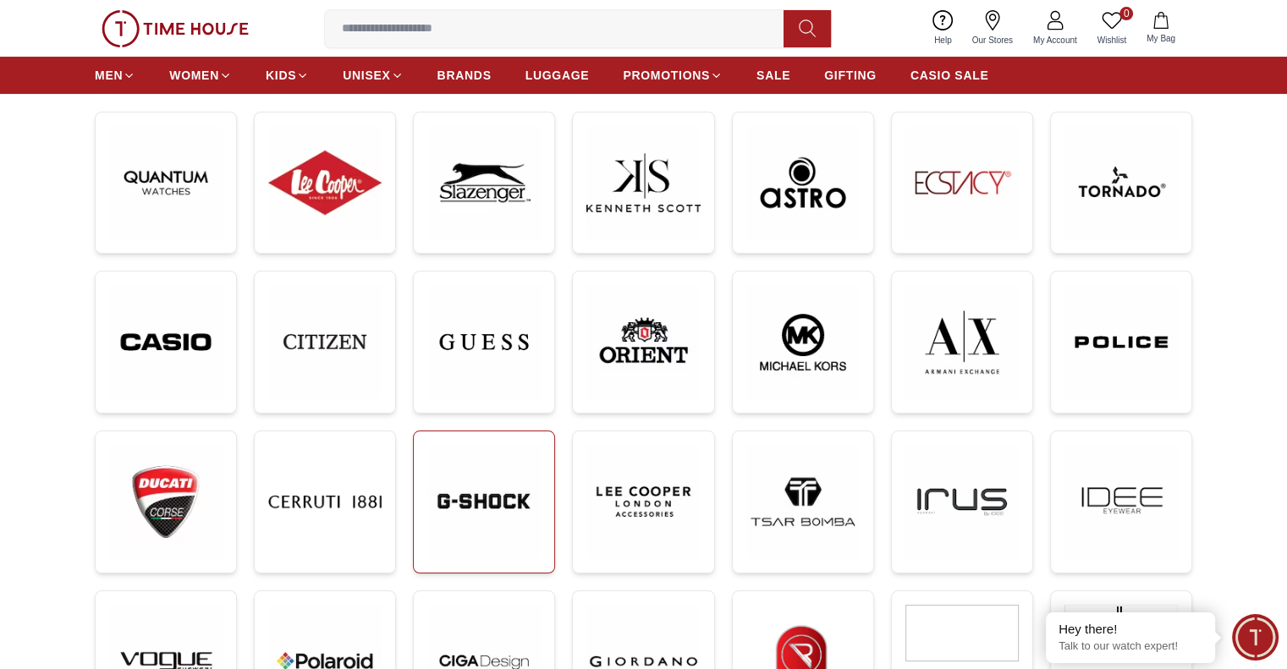
click at [488, 517] on img at bounding box center [483, 501] width 113 height 113
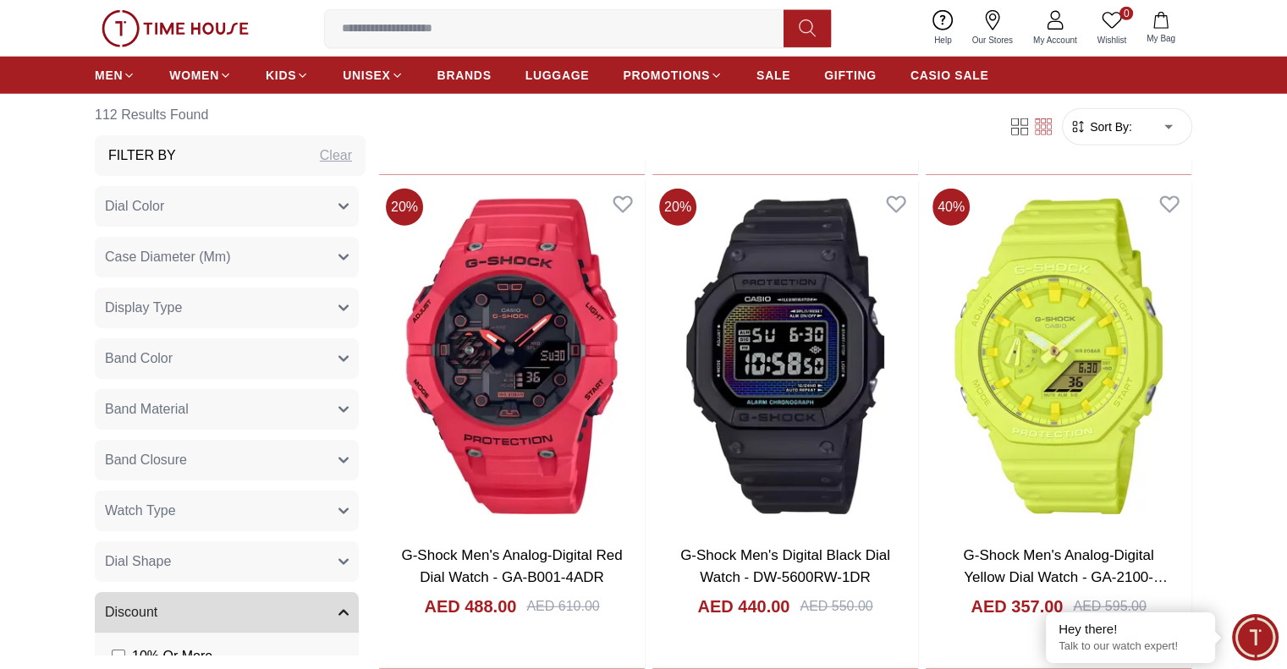
scroll to position [4822, 0]
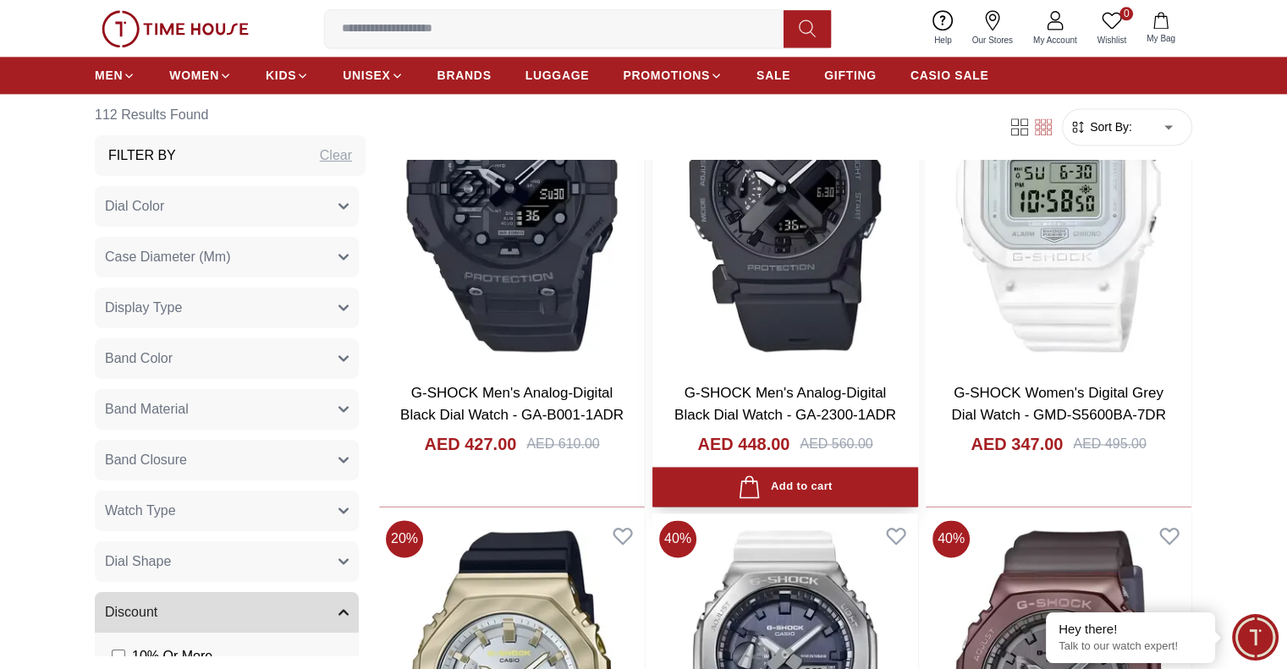
scroll to position [8798, 0]
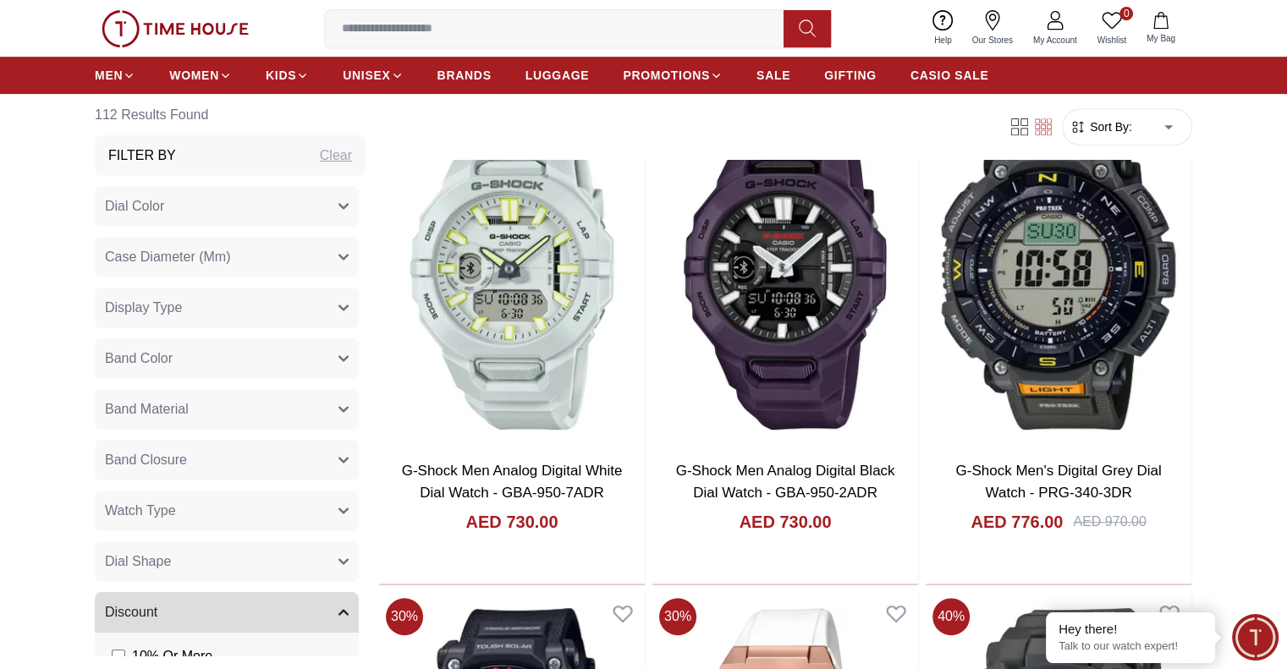
scroll to position [809, 0]
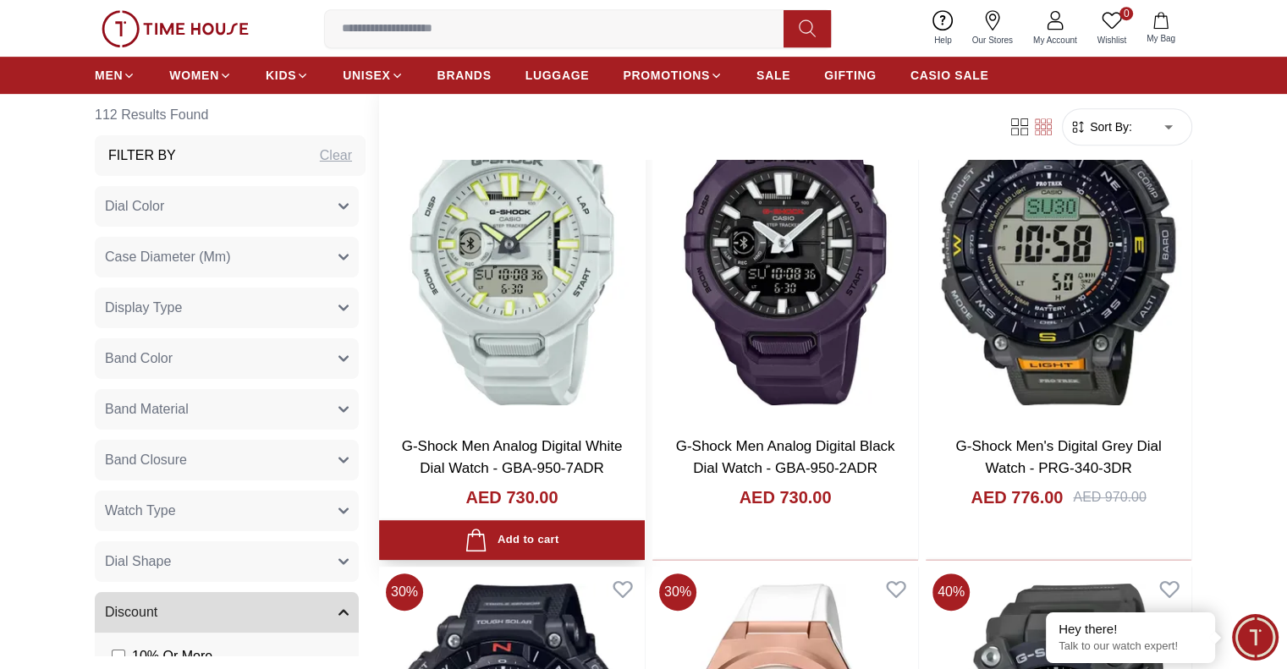
click at [569, 422] on div "G-Shock Men Analog Digital White Dial Watch - GBA-950-7ADR AED 730.00" at bounding box center [512, 491] width 266 height 138
click at [525, 422] on div "G-Shock Men Analog Digital White Dial Watch - GBA-950-7ADR AED 730.00" at bounding box center [512, 491] width 266 height 138
click at [508, 277] on img at bounding box center [512, 247] width 266 height 349
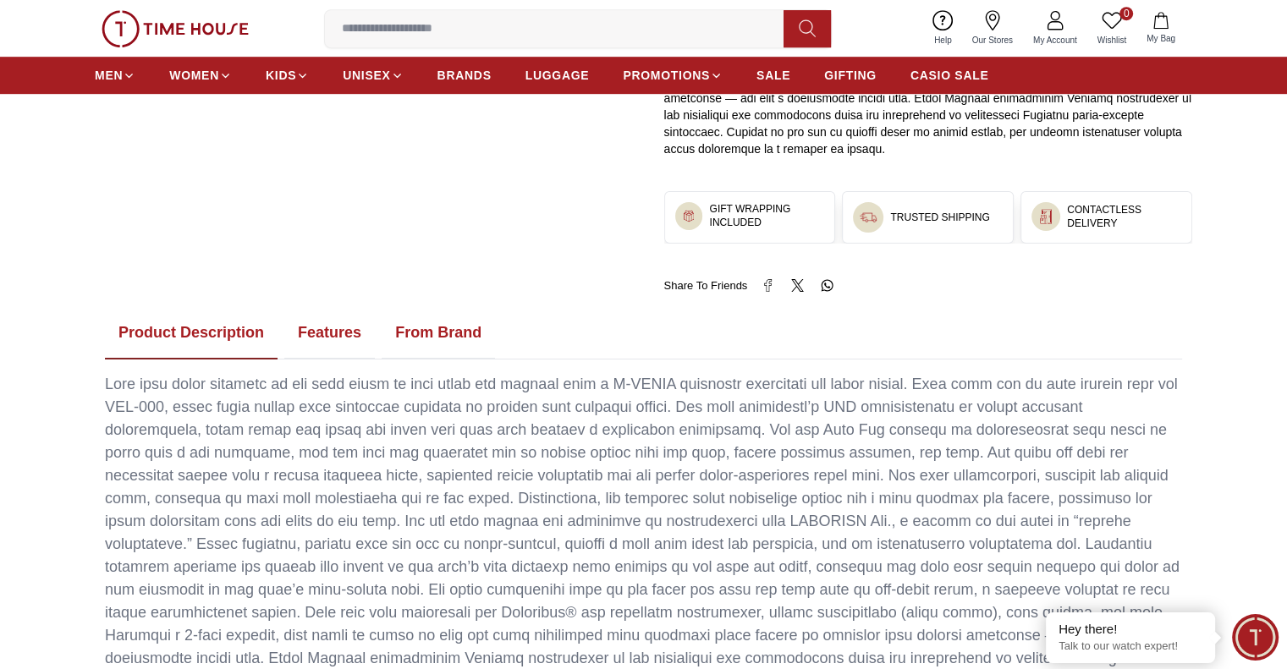
scroll to position [1198, 0]
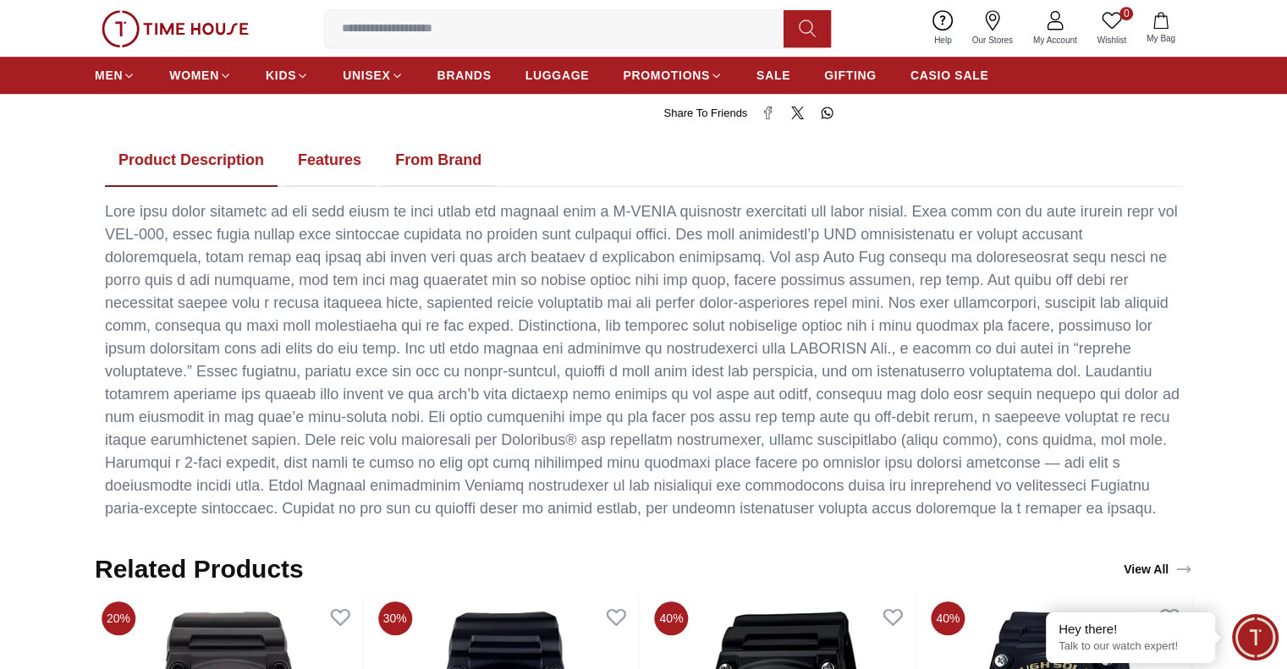
click at [341, 165] on button "Features" at bounding box center [329, 161] width 91 height 52
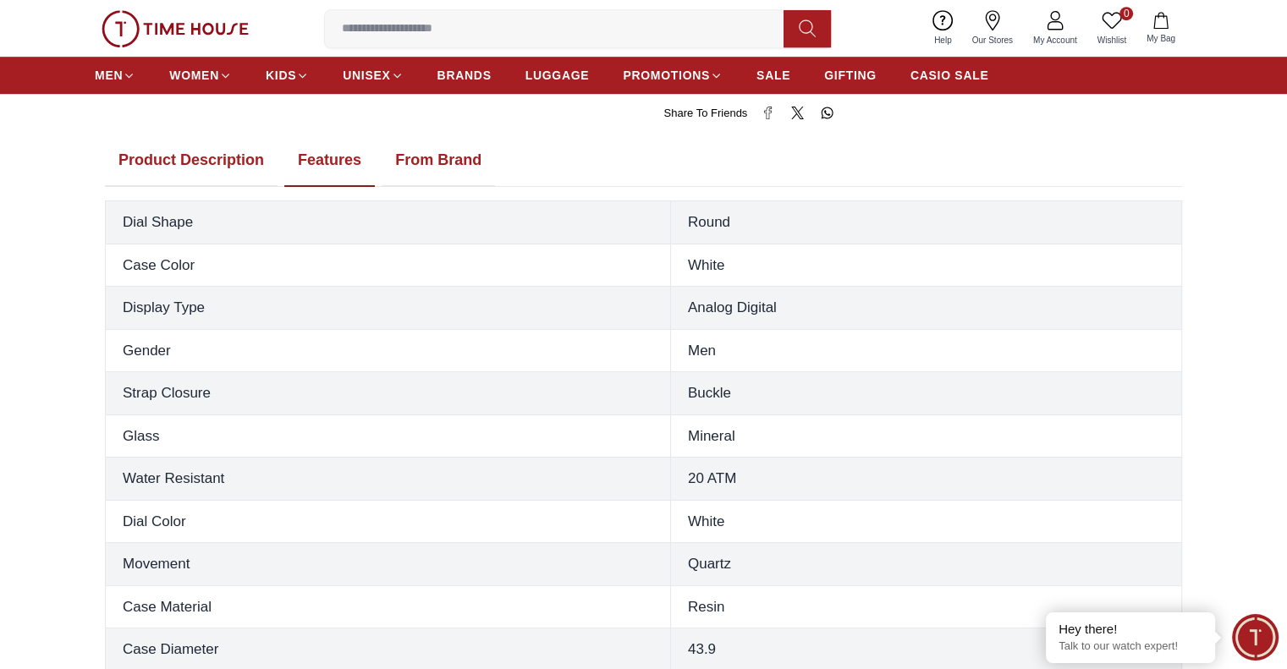
click at [423, 150] on button "From Brand" at bounding box center [438, 161] width 113 height 52
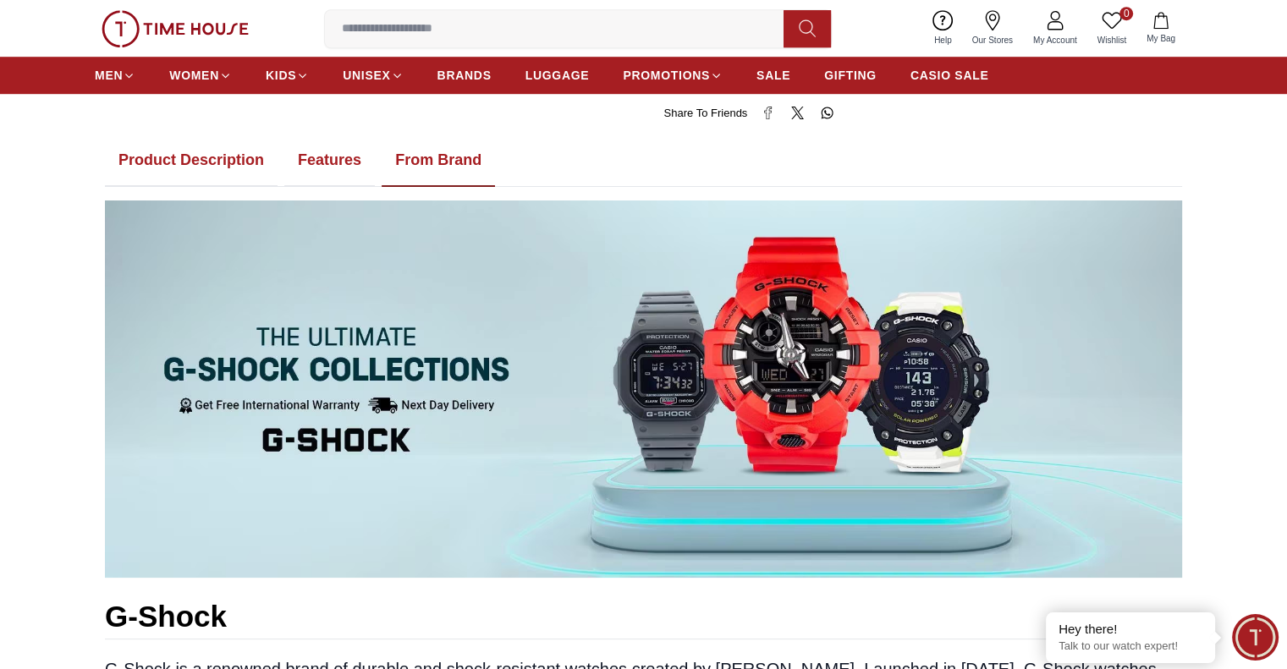
click at [232, 157] on button "Product Description" at bounding box center [191, 161] width 173 height 52
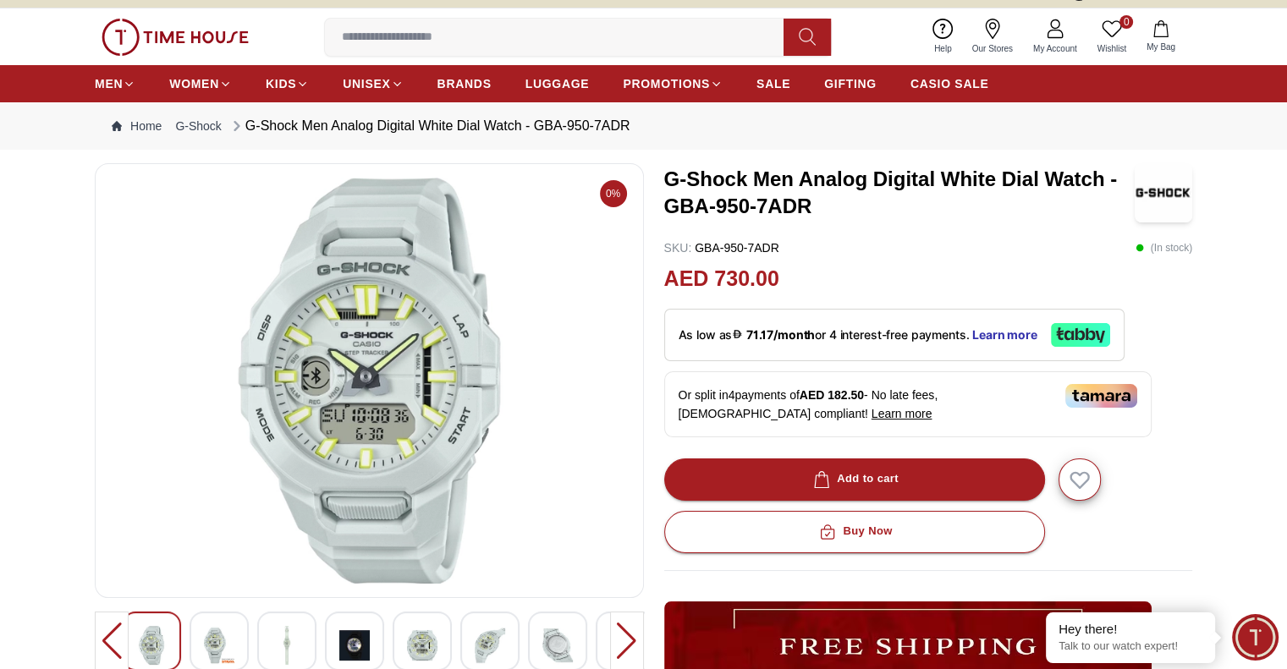
scroll to position [0, 0]
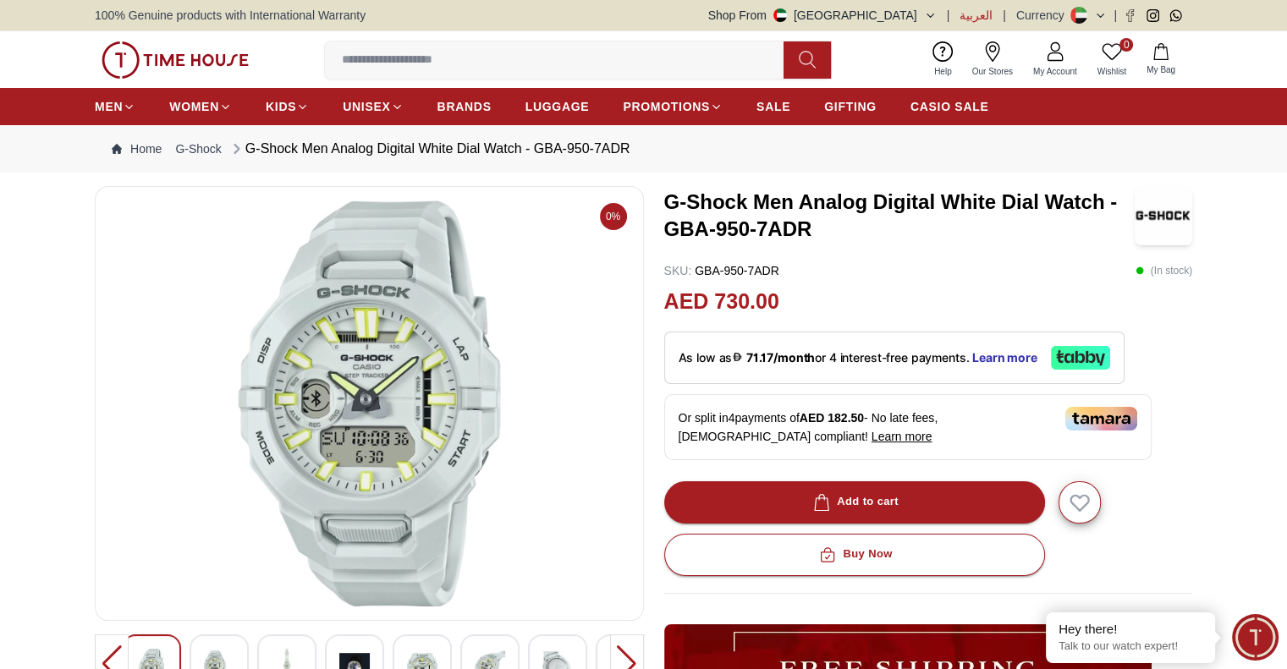
click at [976, 11] on span "العربية" at bounding box center [975, 15] width 33 height 17
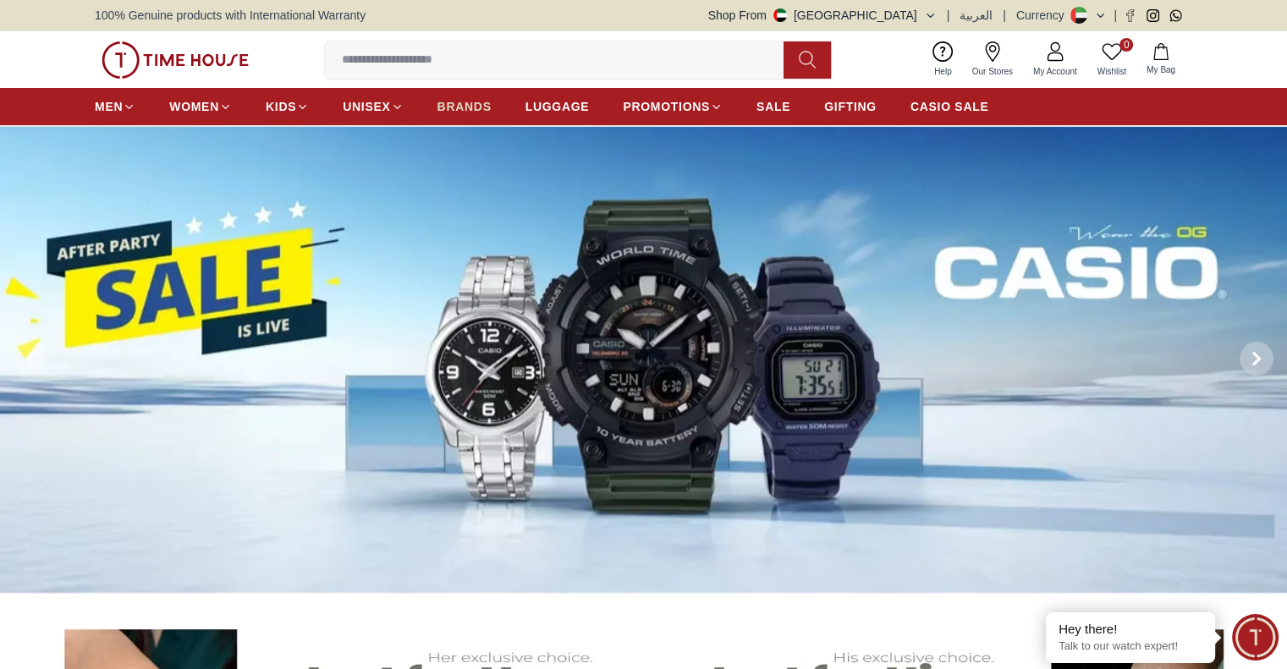
click at [464, 107] on span "BRANDS" at bounding box center [464, 106] width 54 height 17
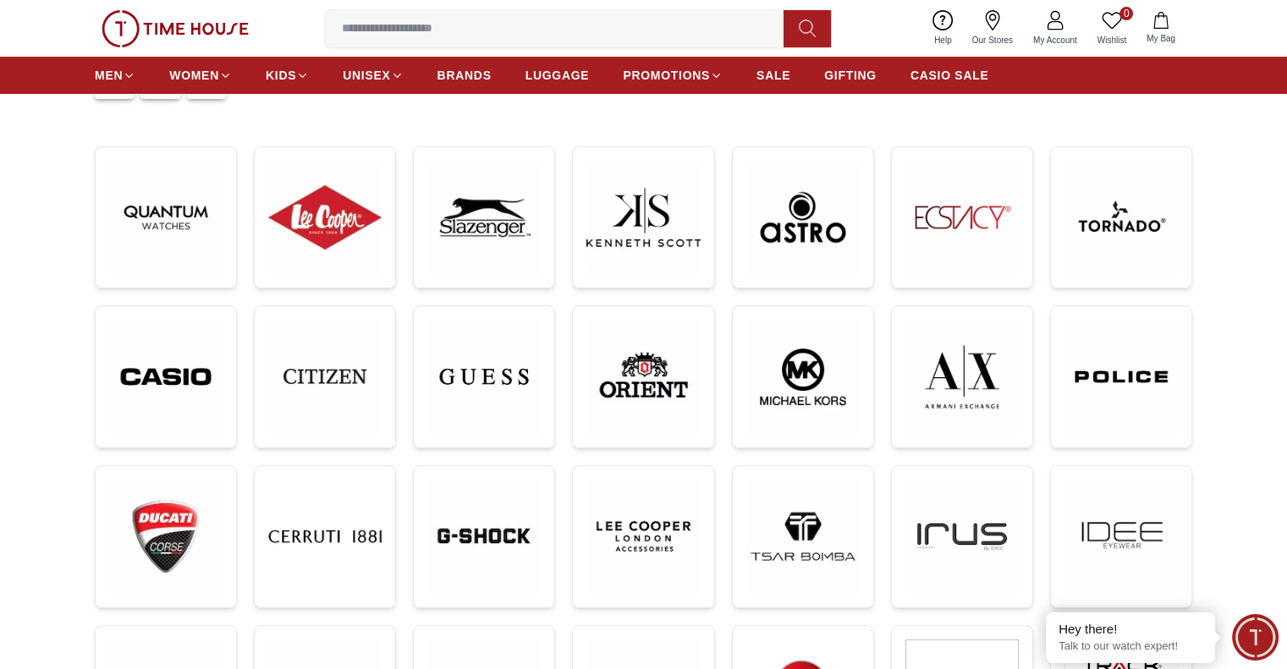
scroll to position [220, 0]
click at [493, 536] on img at bounding box center [483, 535] width 113 height 113
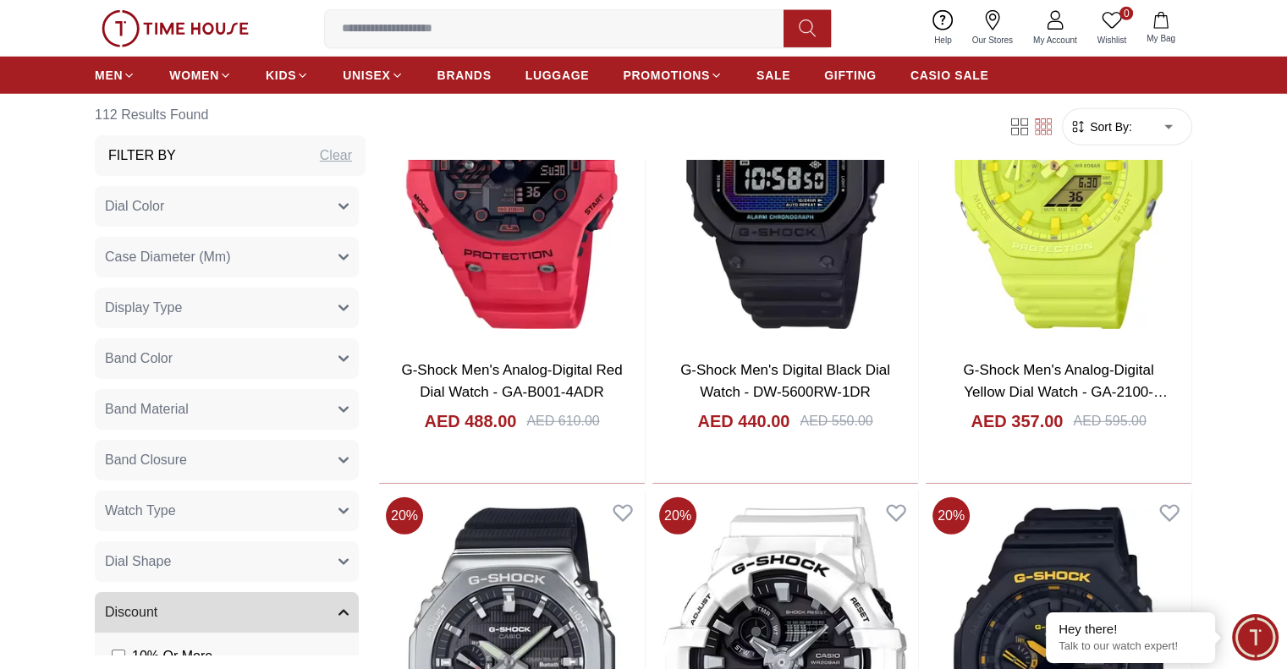
scroll to position [4839, 0]
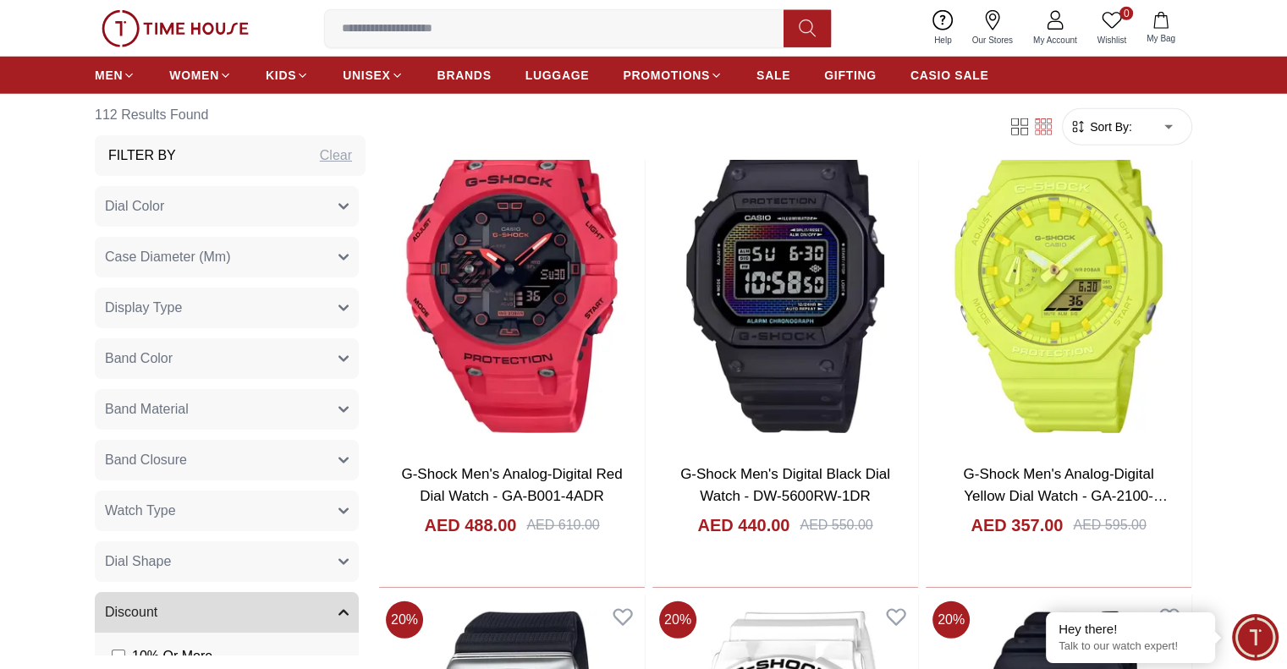
drag, startPoint x: 142, startPoint y: 30, endPoint x: 135, endPoint y: 36, distance: 9.6
click at [142, 30] on img at bounding box center [175, 28] width 147 height 37
